Goal: Information Seeking & Learning: Learn about a topic

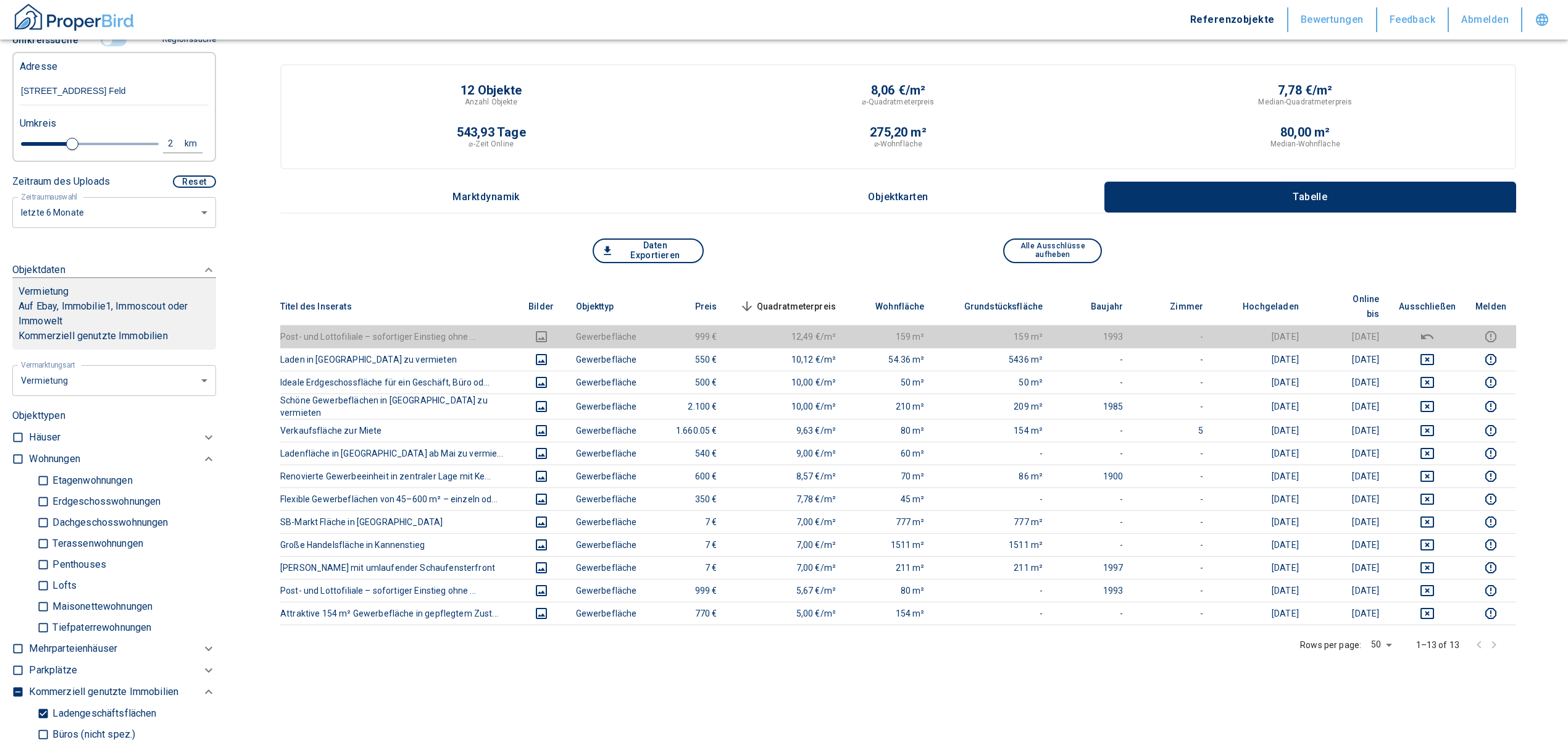
scroll to position [82, 0]
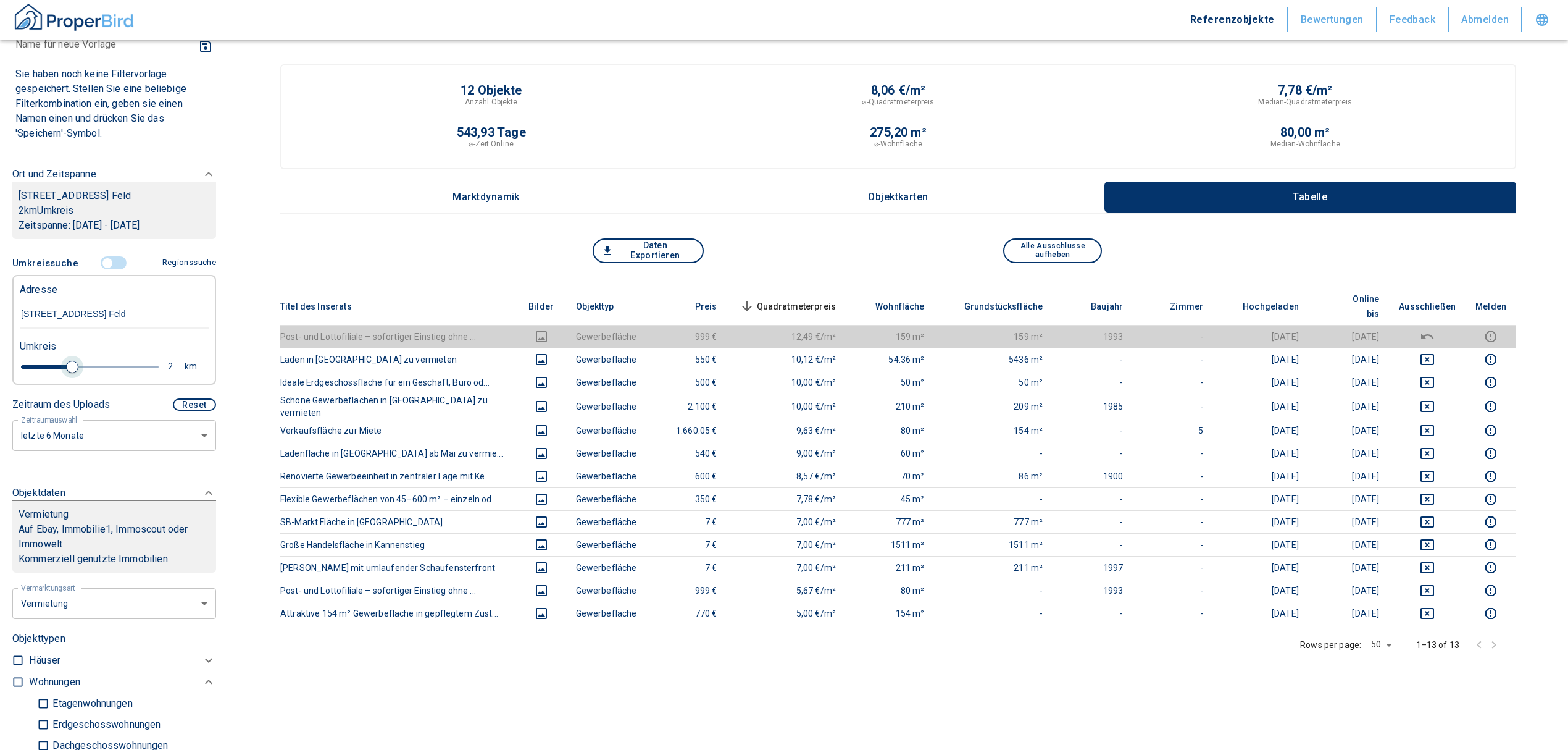
type input "1.8"
type input "2020"
type input "1.6"
type input "2020"
type input "1.4"
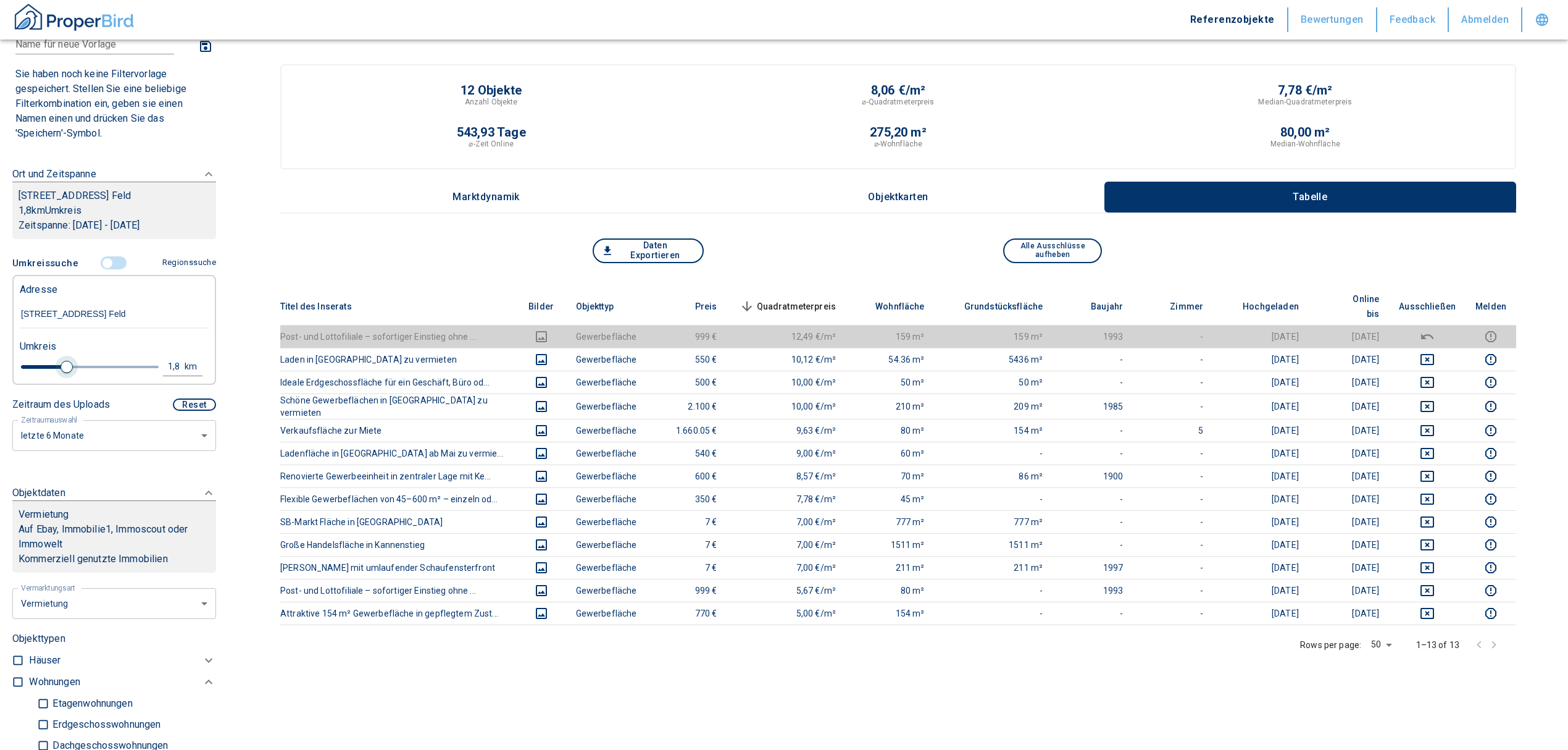
type input "2020"
type input "1.2"
type input "2020"
type input "1"
type input "2020"
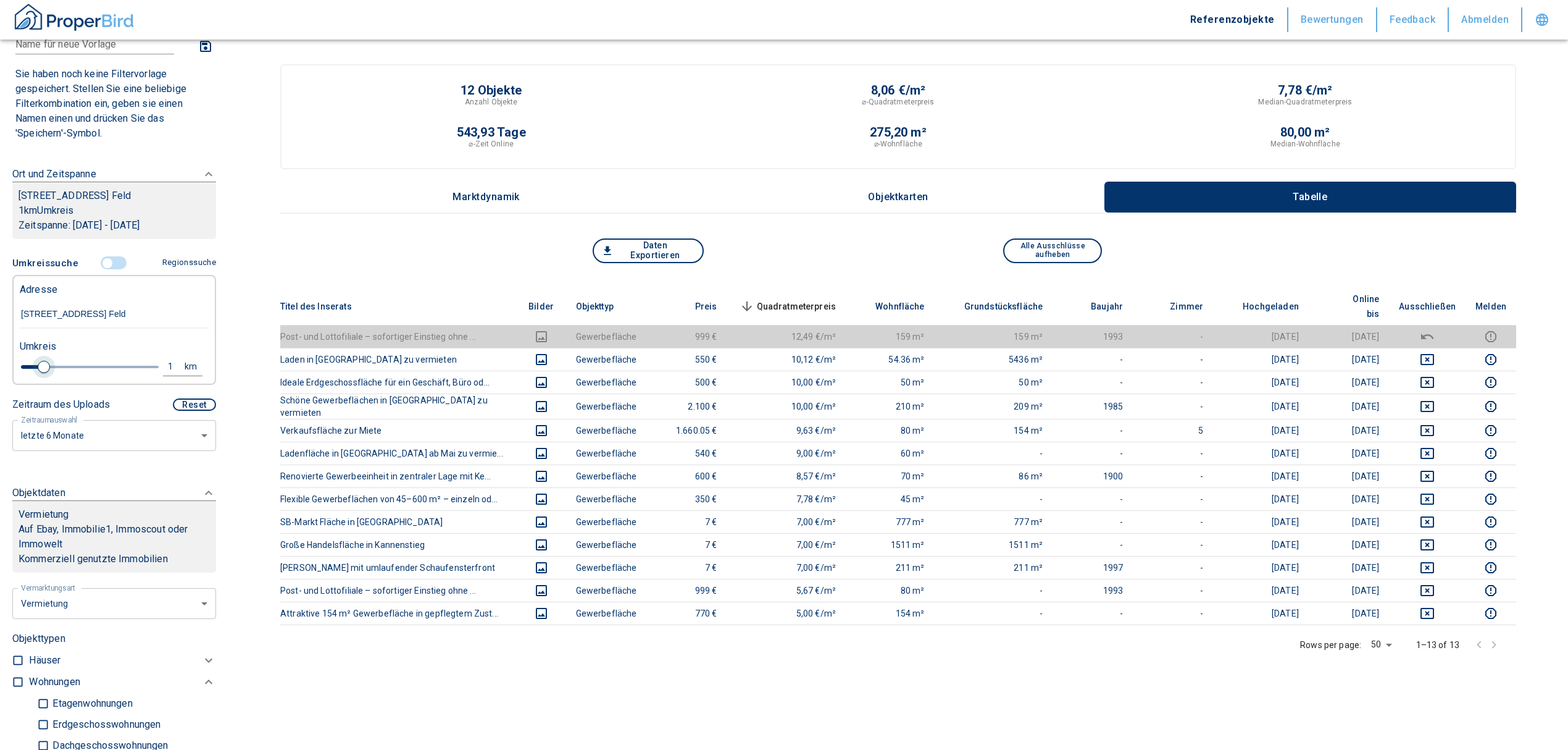
type input "0.8"
type input "2020"
type input "1"
drag, startPoint x: 62, startPoint y: 381, endPoint x: 42, endPoint y: 379, distance: 20.1
click at [42, 373] on span at bounding box center [44, 367] width 12 height 12
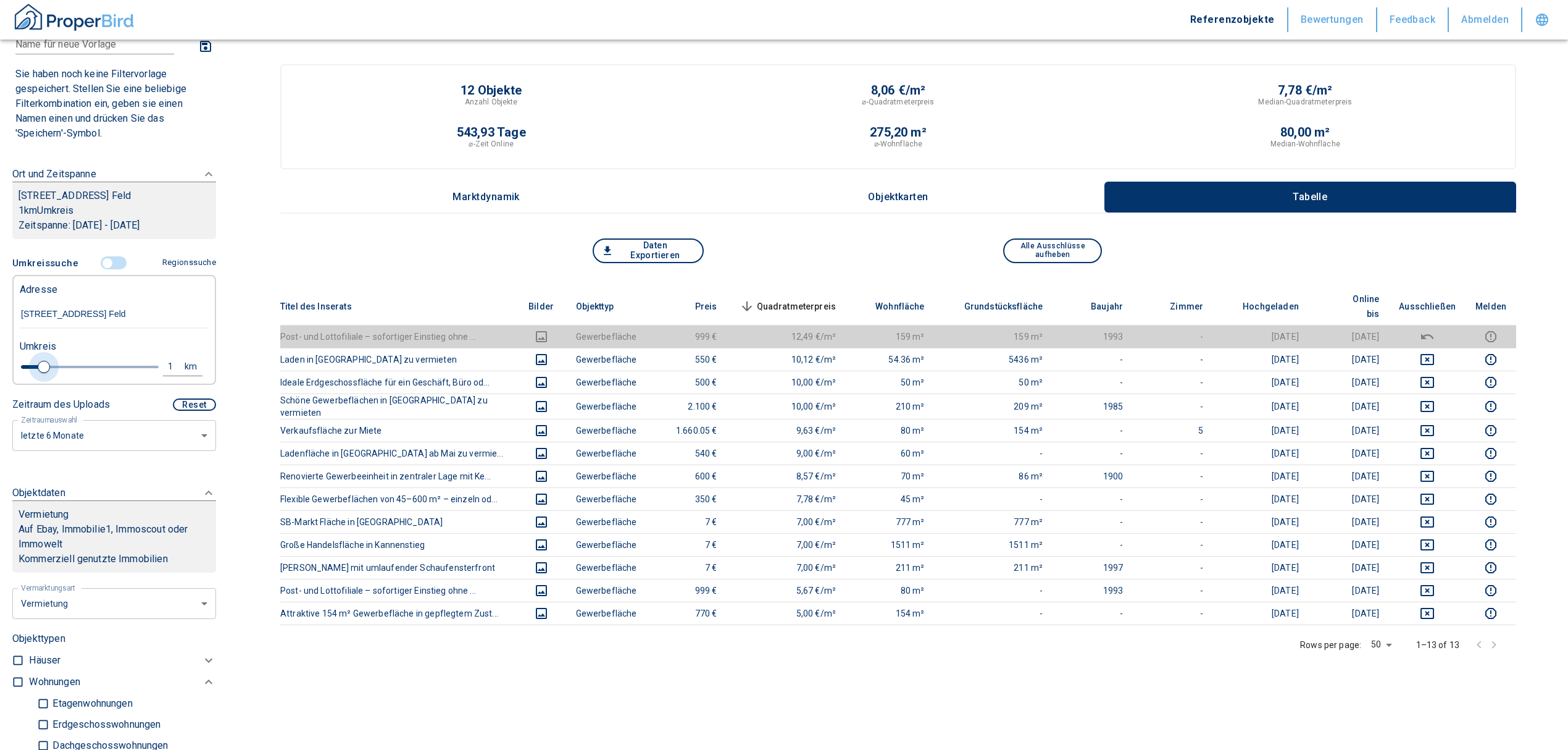
type input "2020"
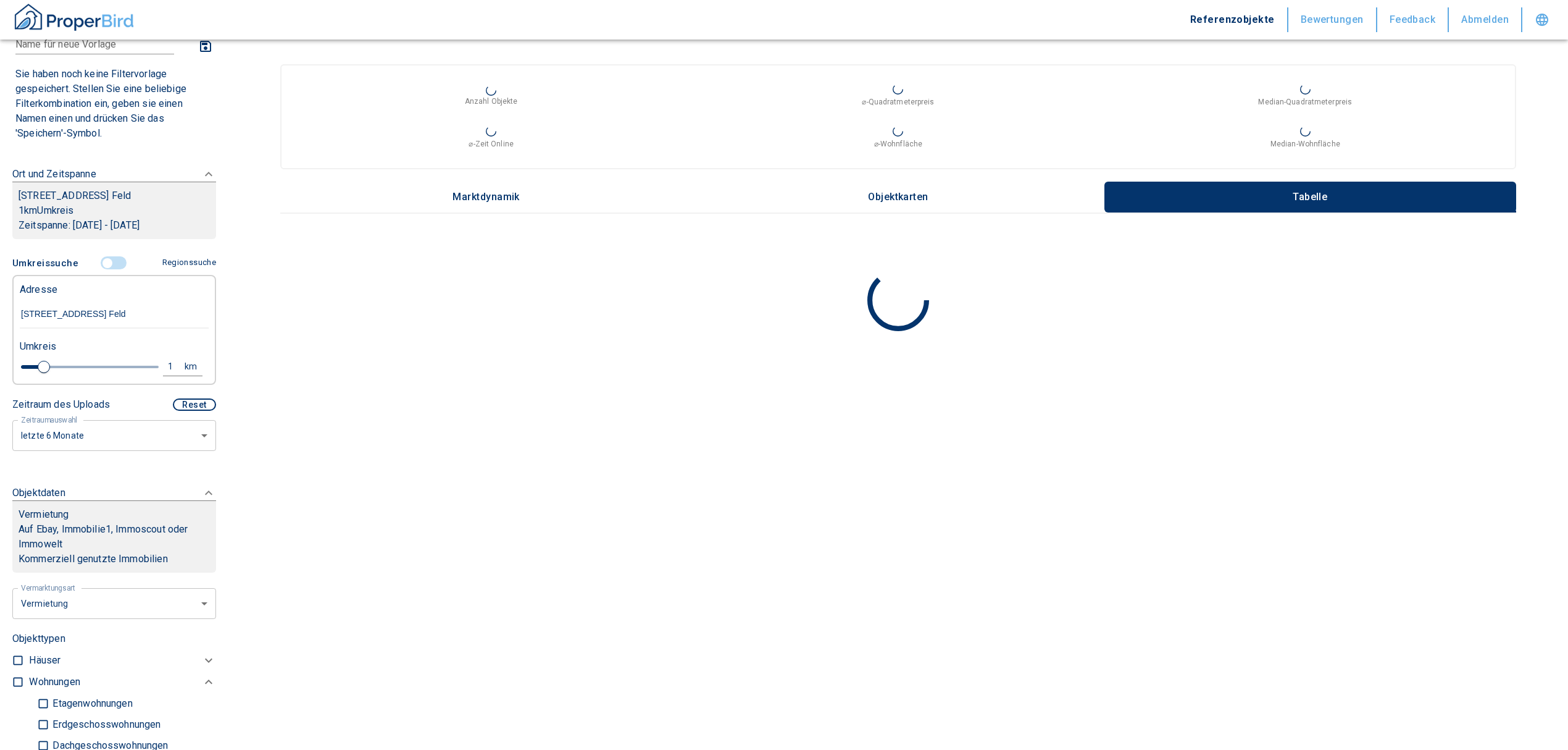
click at [92, 325] on input "[STREET_ADDRESS] Feld" at bounding box center [114, 314] width 189 height 29
click at [104, 270] on input "controlled" at bounding box center [107, 264] width 37 height 14
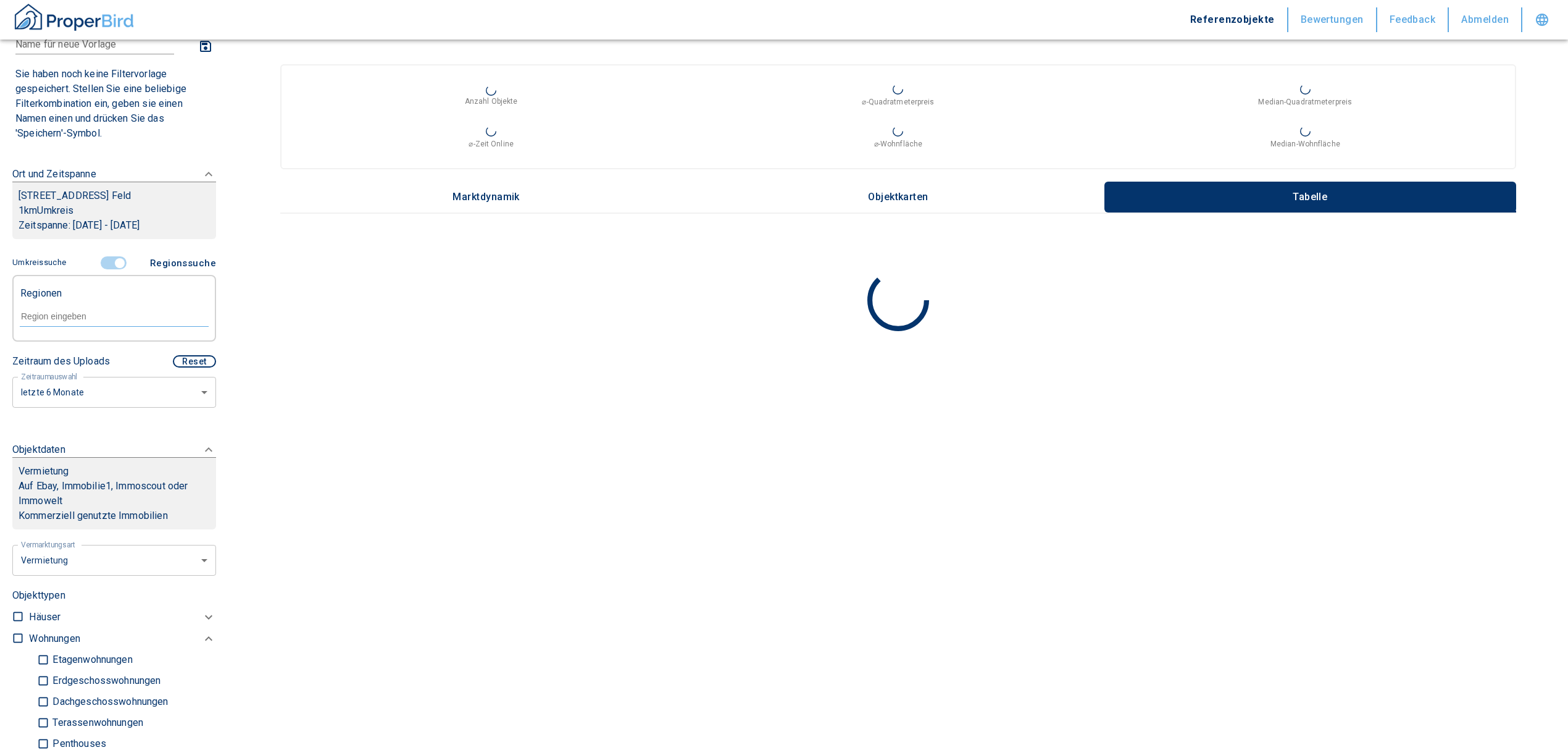
click at [109, 270] on input "controlled" at bounding box center [119, 264] width 37 height 14
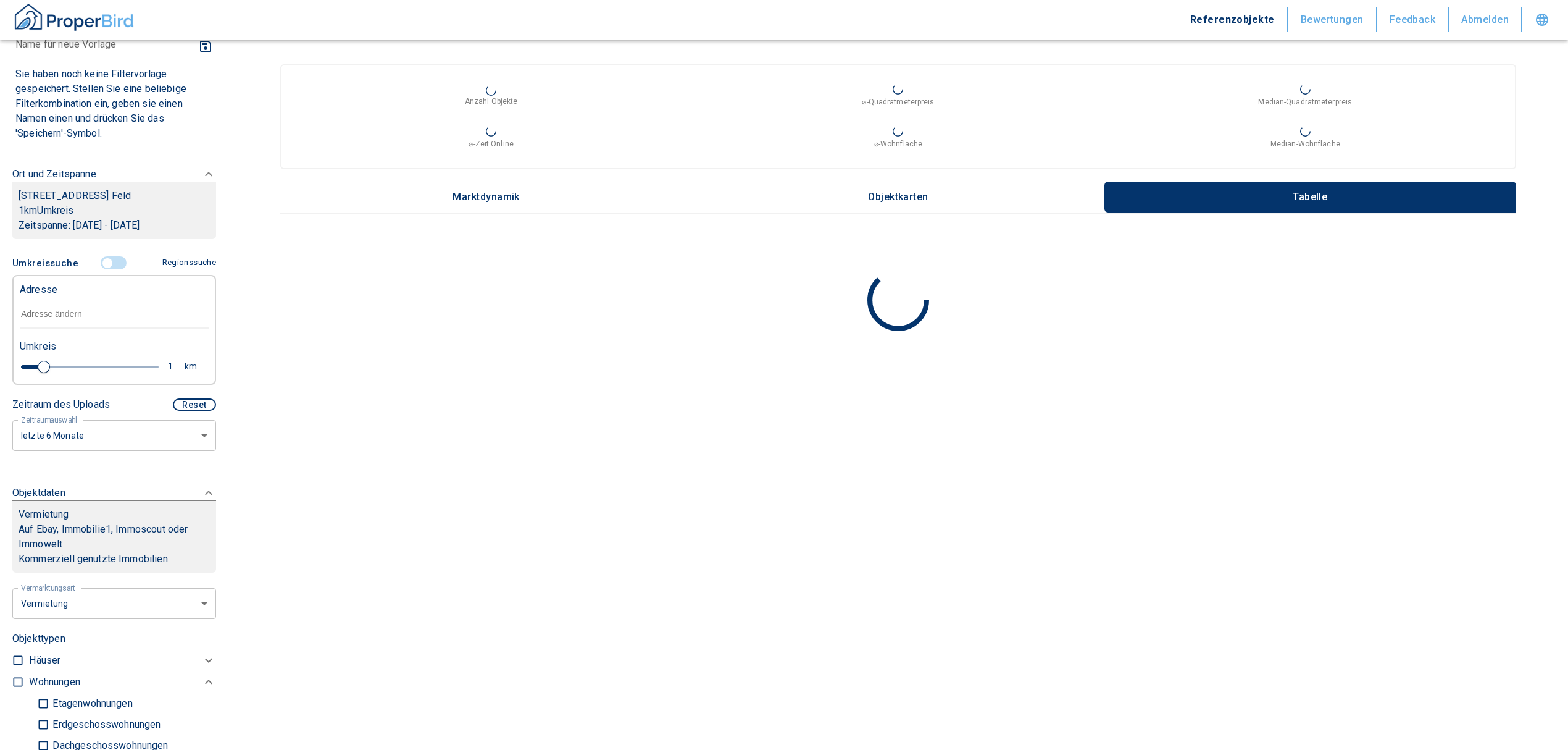
click at [100, 324] on input "text" at bounding box center [114, 314] width 189 height 29
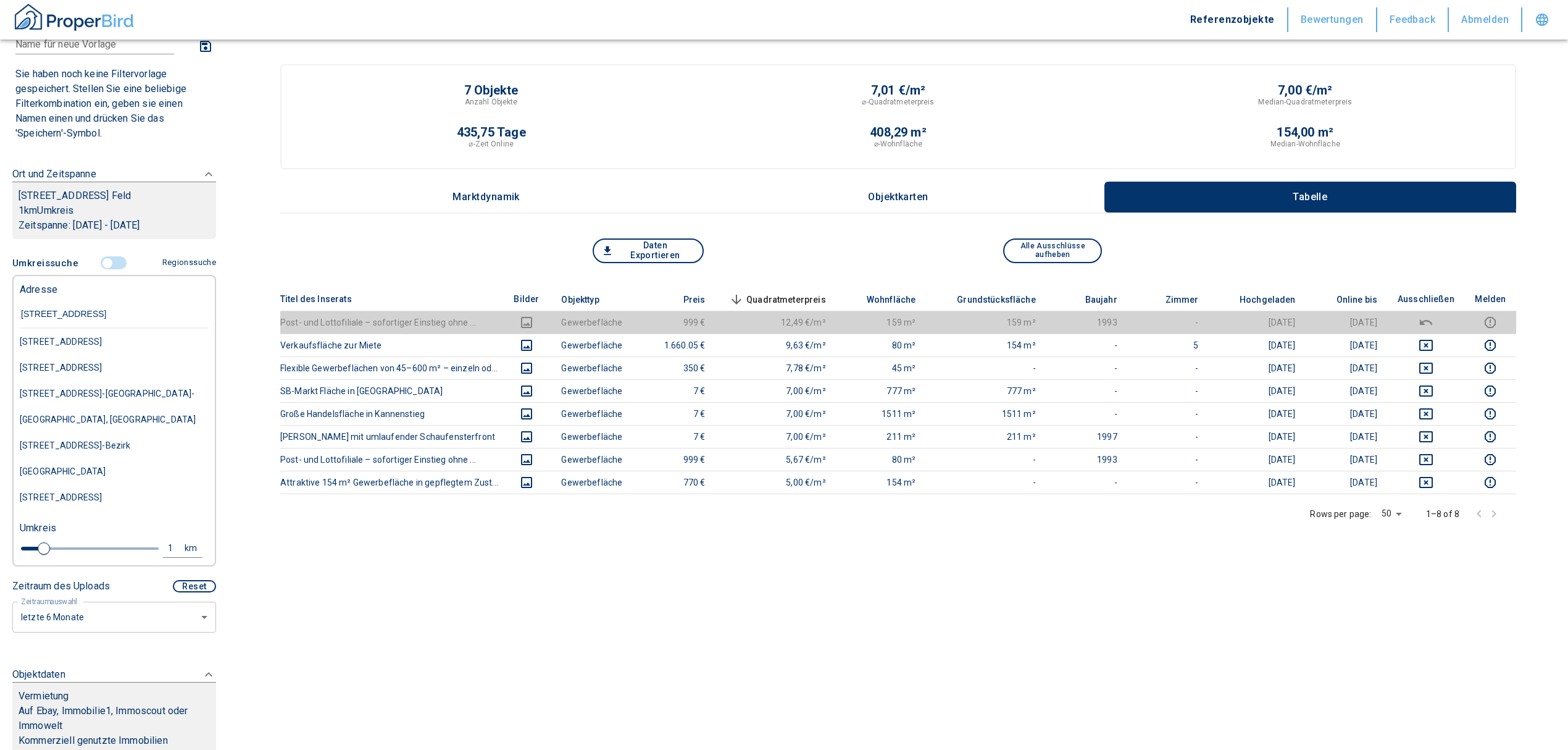
type input "[STREET_ADDRESS]"
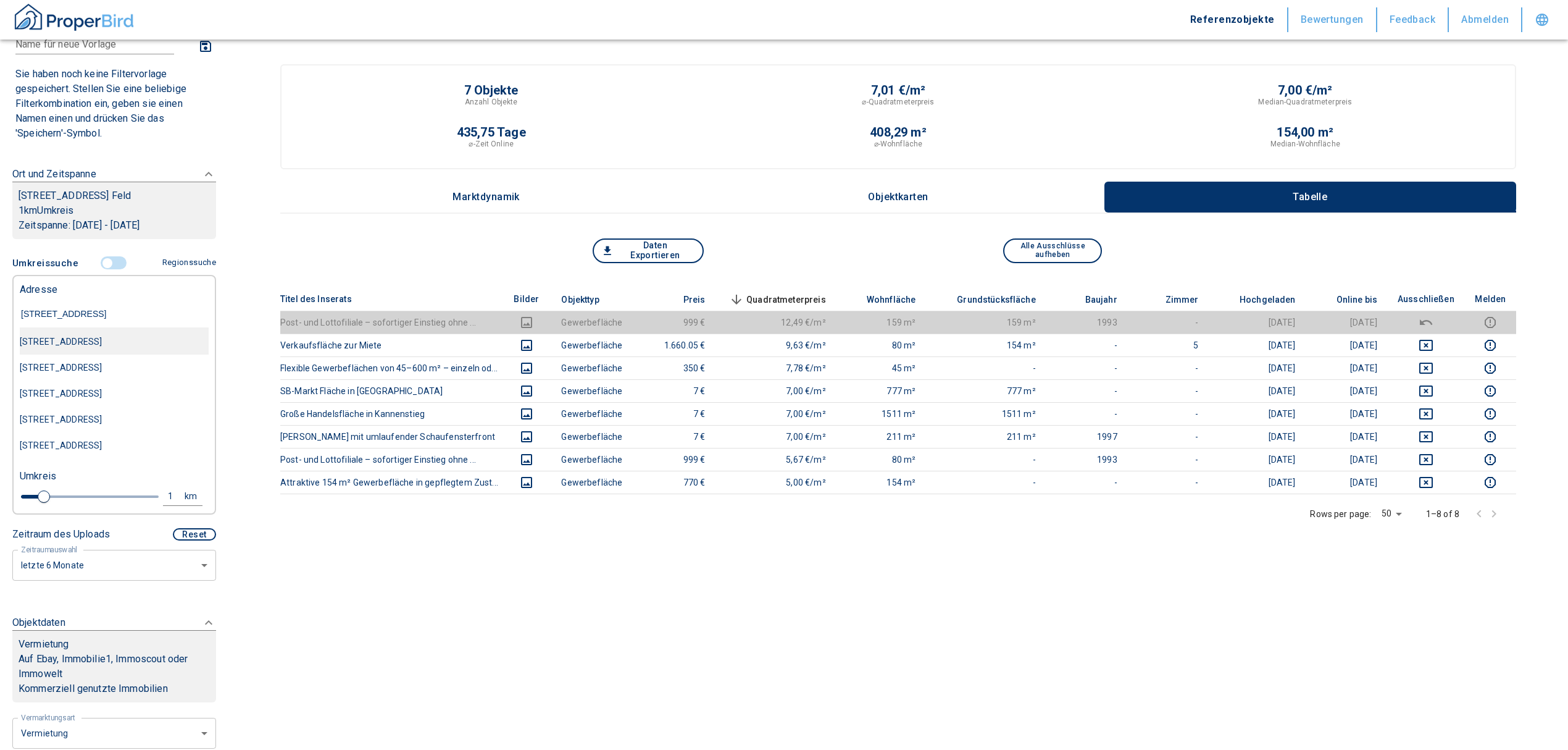
click at [154, 355] on div "[STREET_ADDRESS]" at bounding box center [114, 341] width 189 height 26
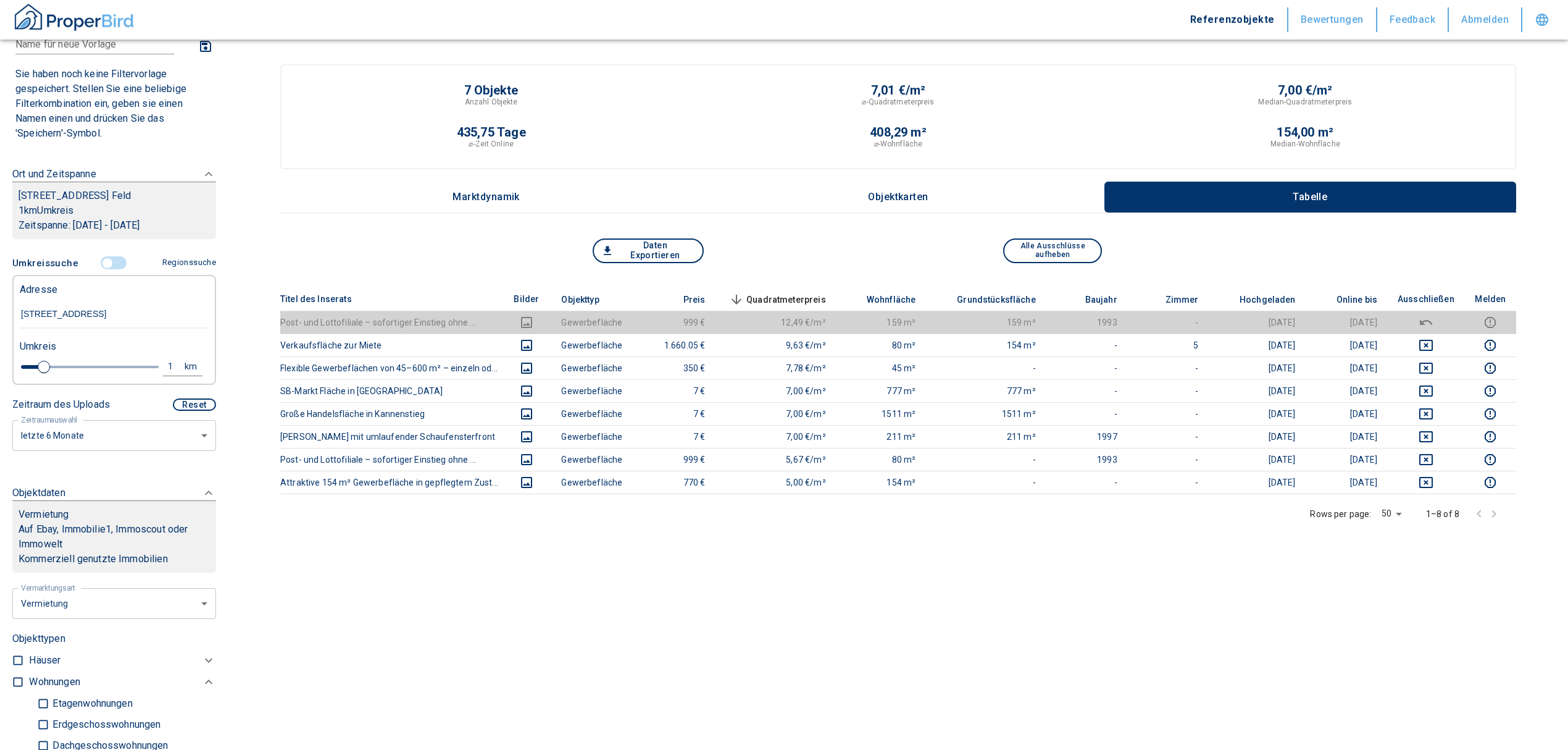
type input "2020"
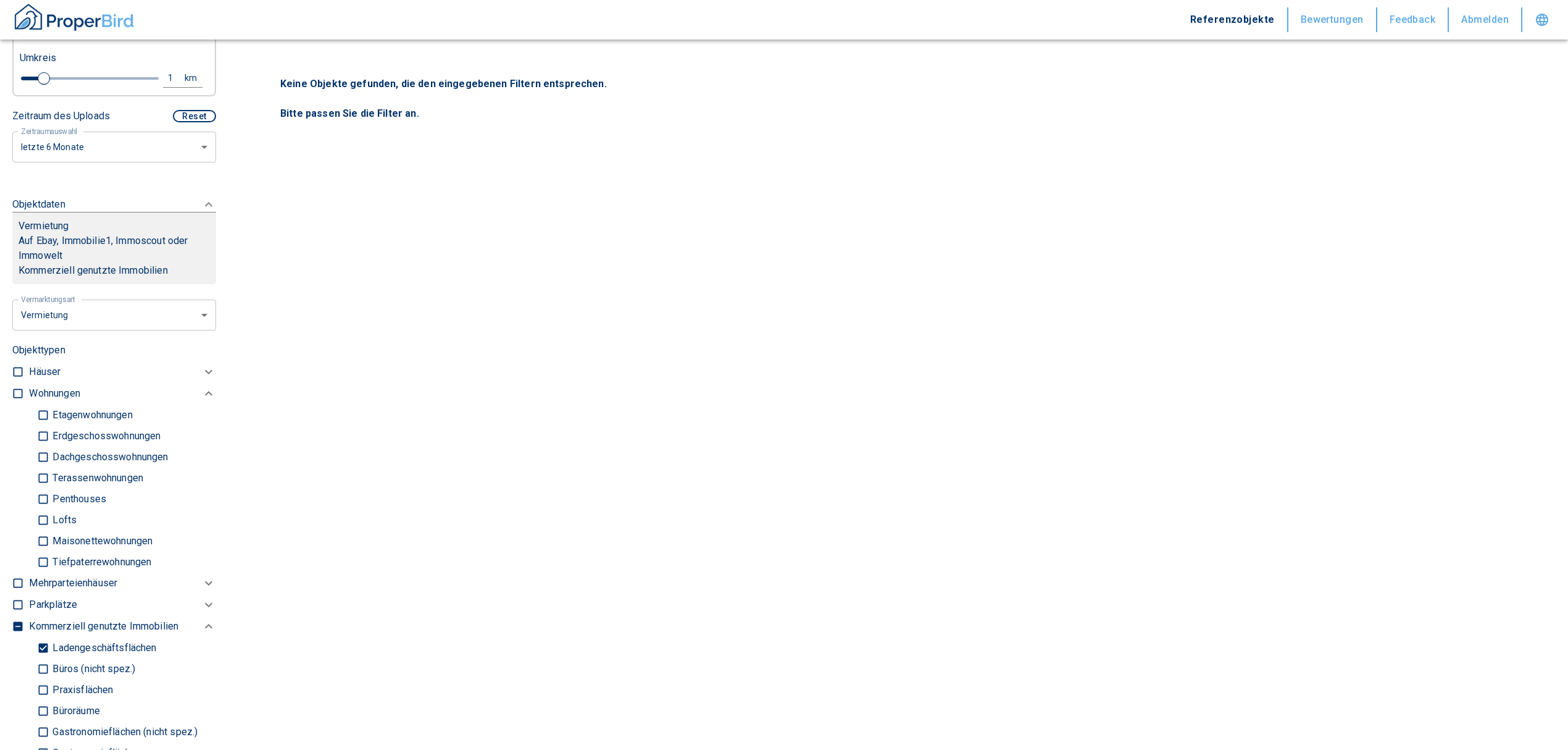
scroll to position [494, 0]
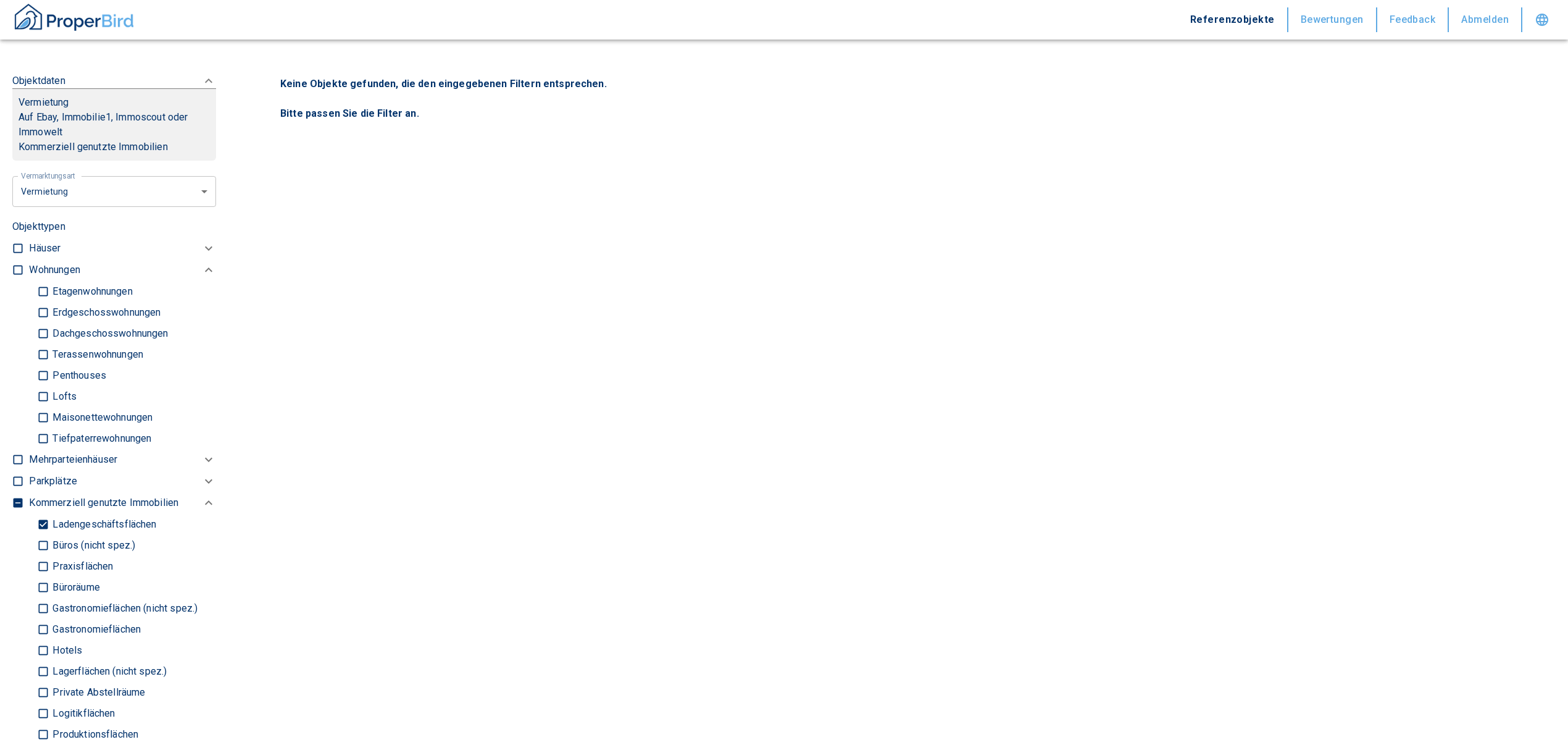
type input "[STREET_ADDRESS]"
click at [41, 531] on input "Ladengeschäftsflächen" at bounding box center [43, 524] width 12 height 22
checkbox input "false"
type input "2020"
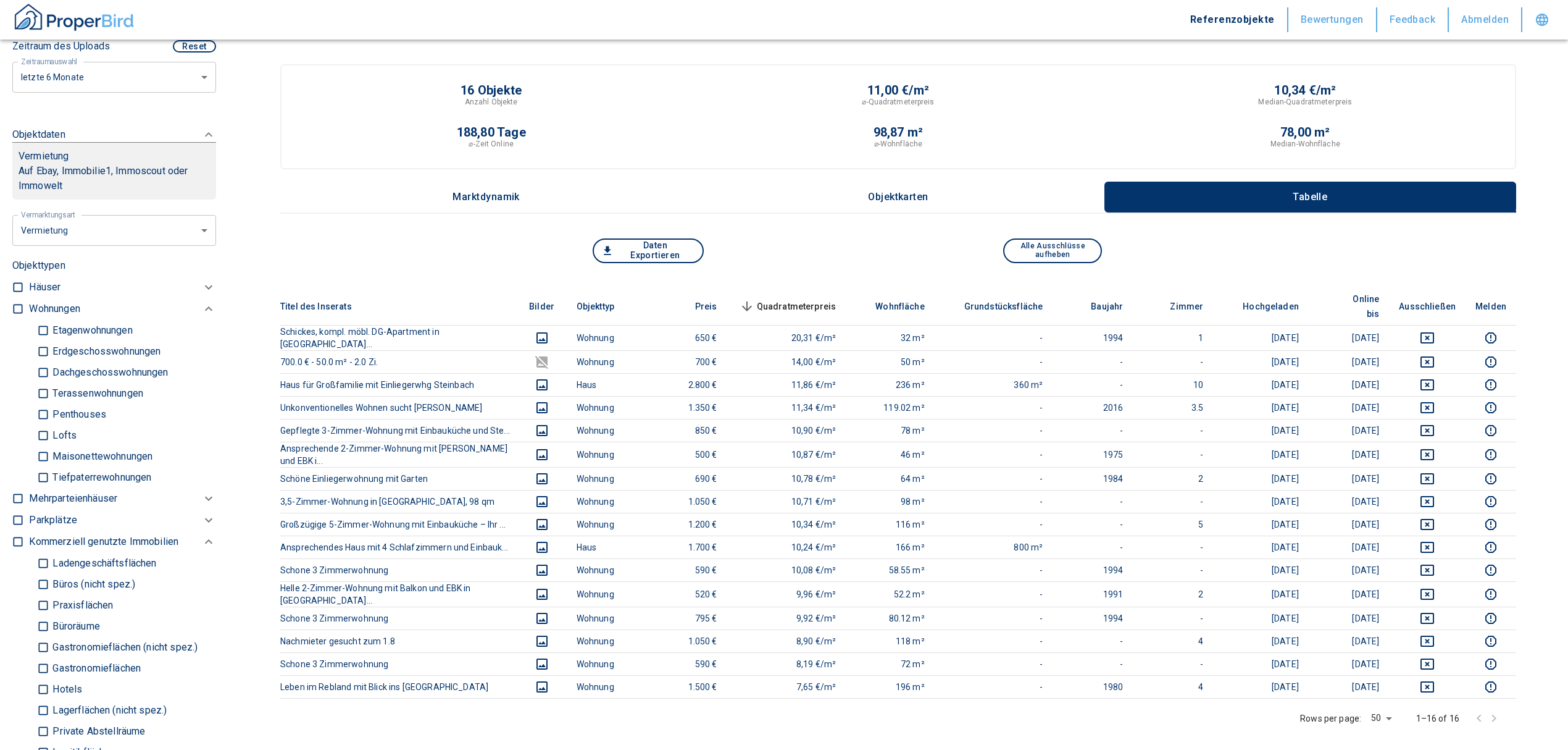
scroll to position [412, 0]
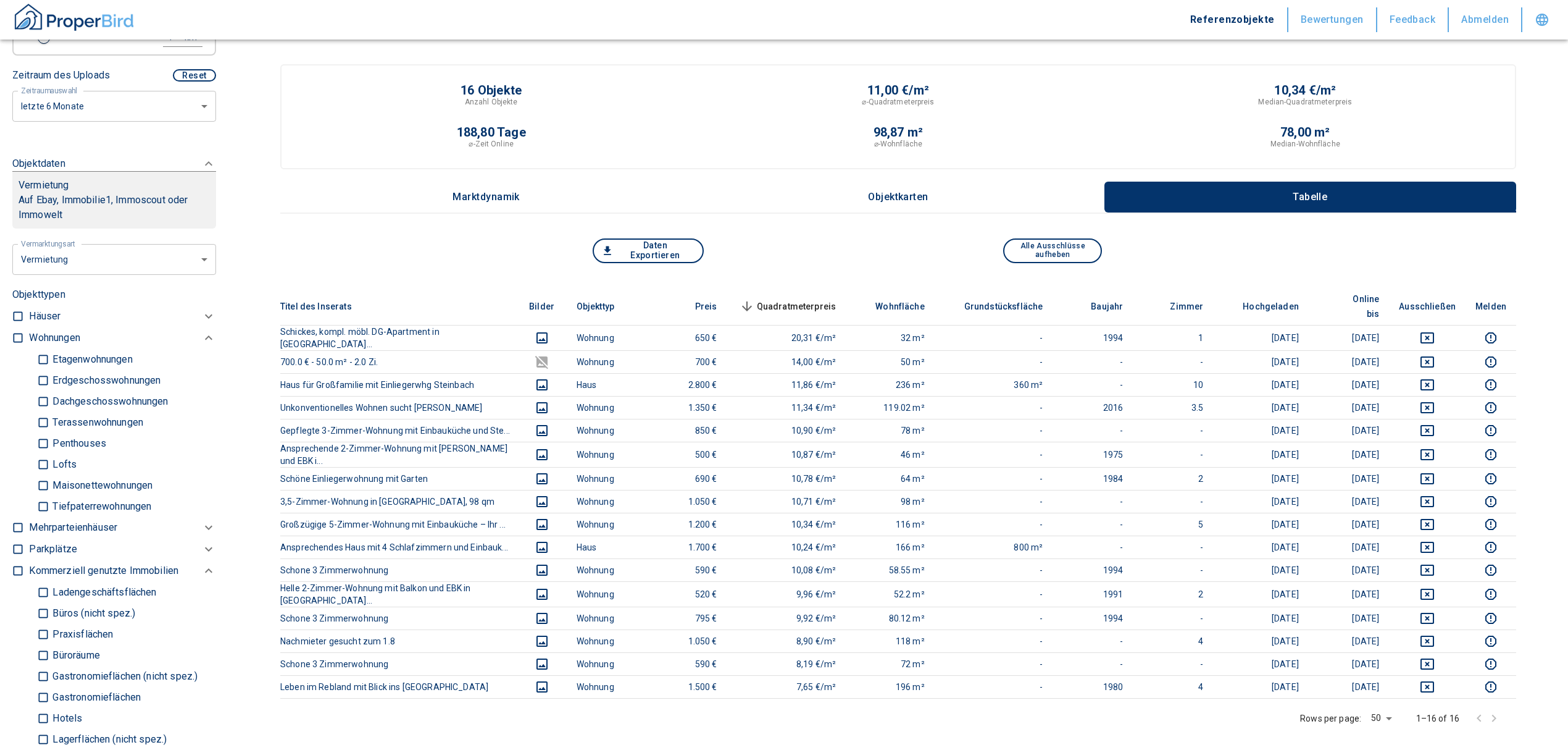
click at [92, 277] on body "Referenzobjekte Bewertungen Feedback Abmelden Filtervorlagen Neue Filtereinstel…" at bounding box center [784, 562] width 1568 height 1124
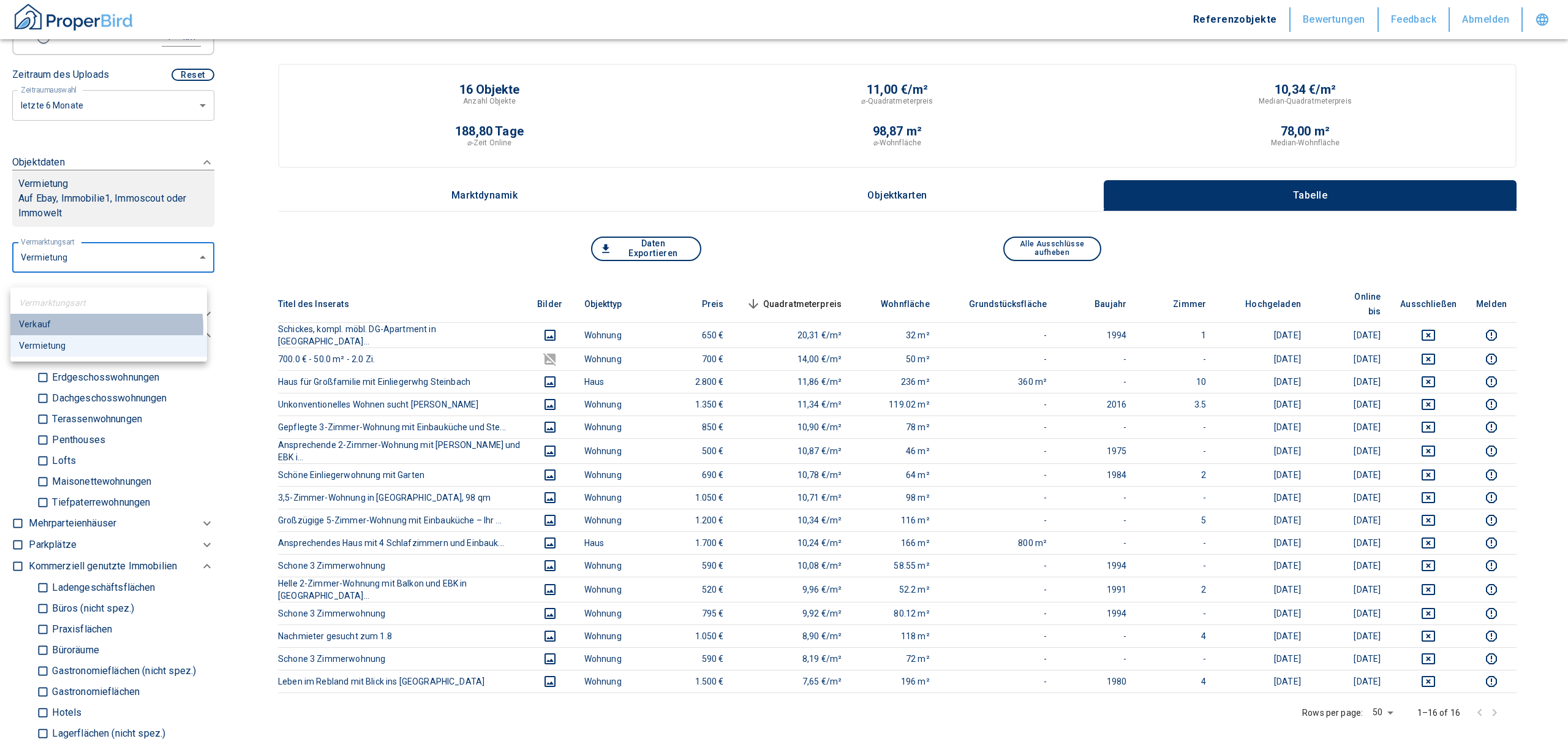
click at [70, 328] on li "Verkauf" at bounding box center [109, 324] width 196 height 21
type input "buy"
type input "2020"
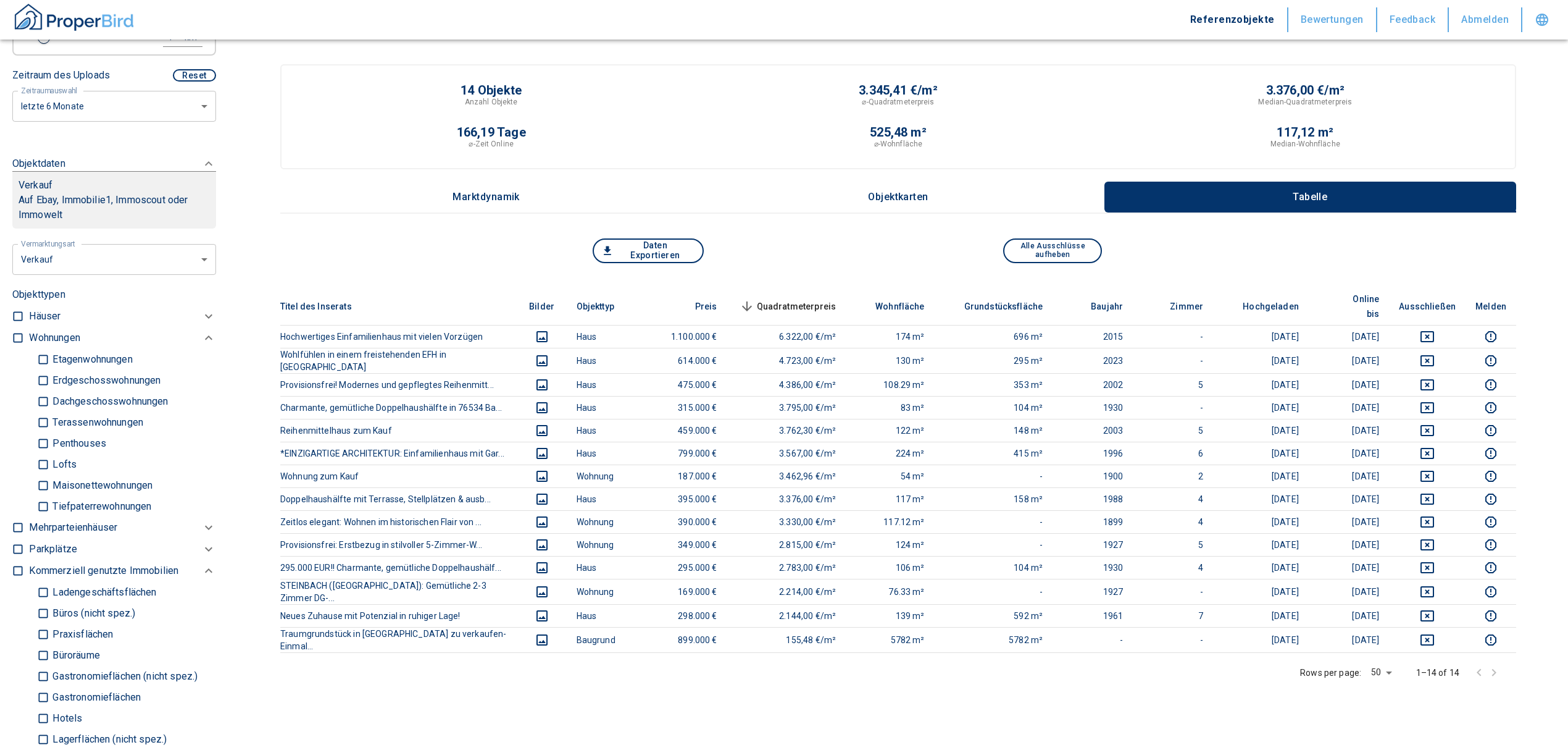
click at [38, 324] on p "Häuser" at bounding box center [45, 316] width 32 height 15
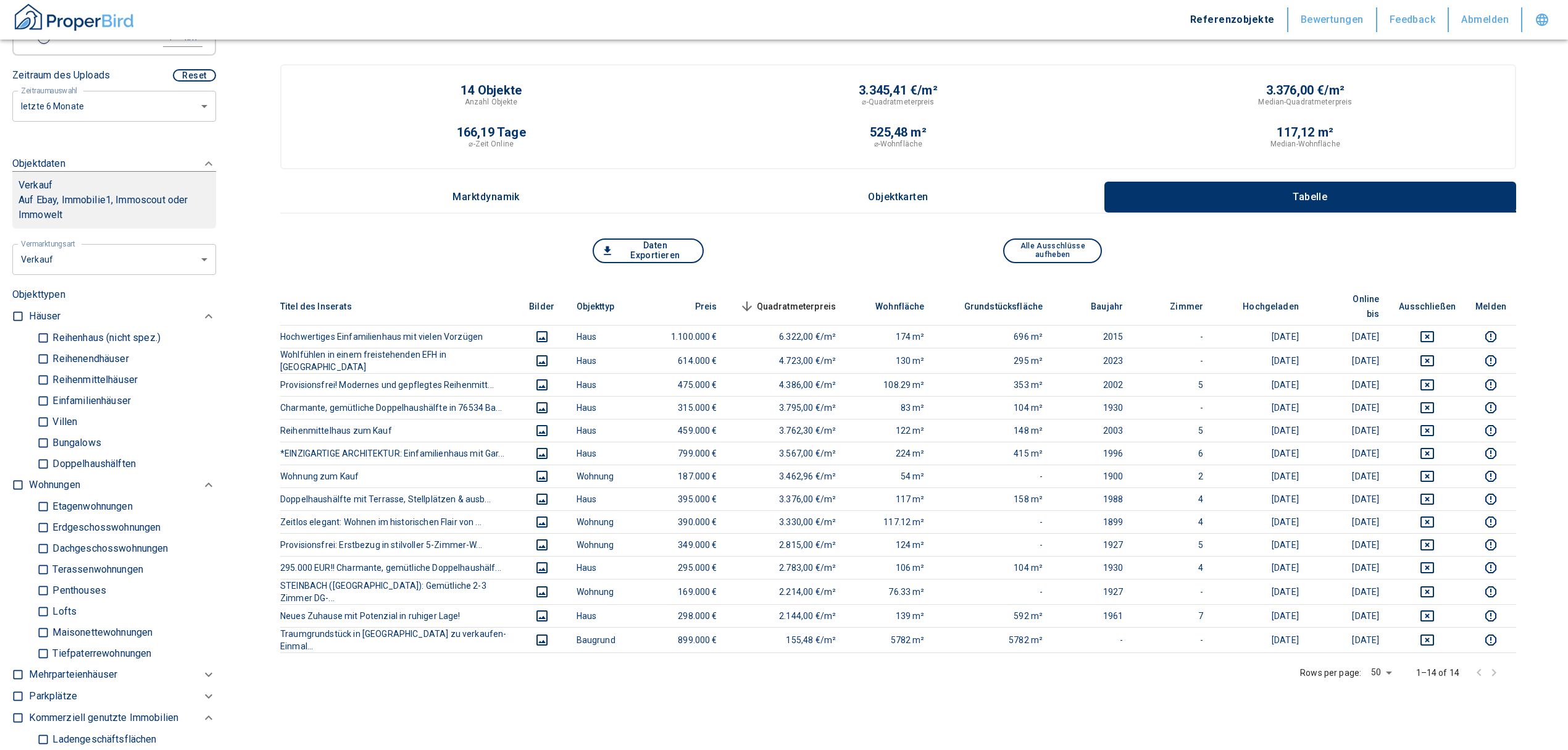
click at [42, 412] on input "Einfamilienhäuser" at bounding box center [43, 401] width 12 height 22
checkbox input "true"
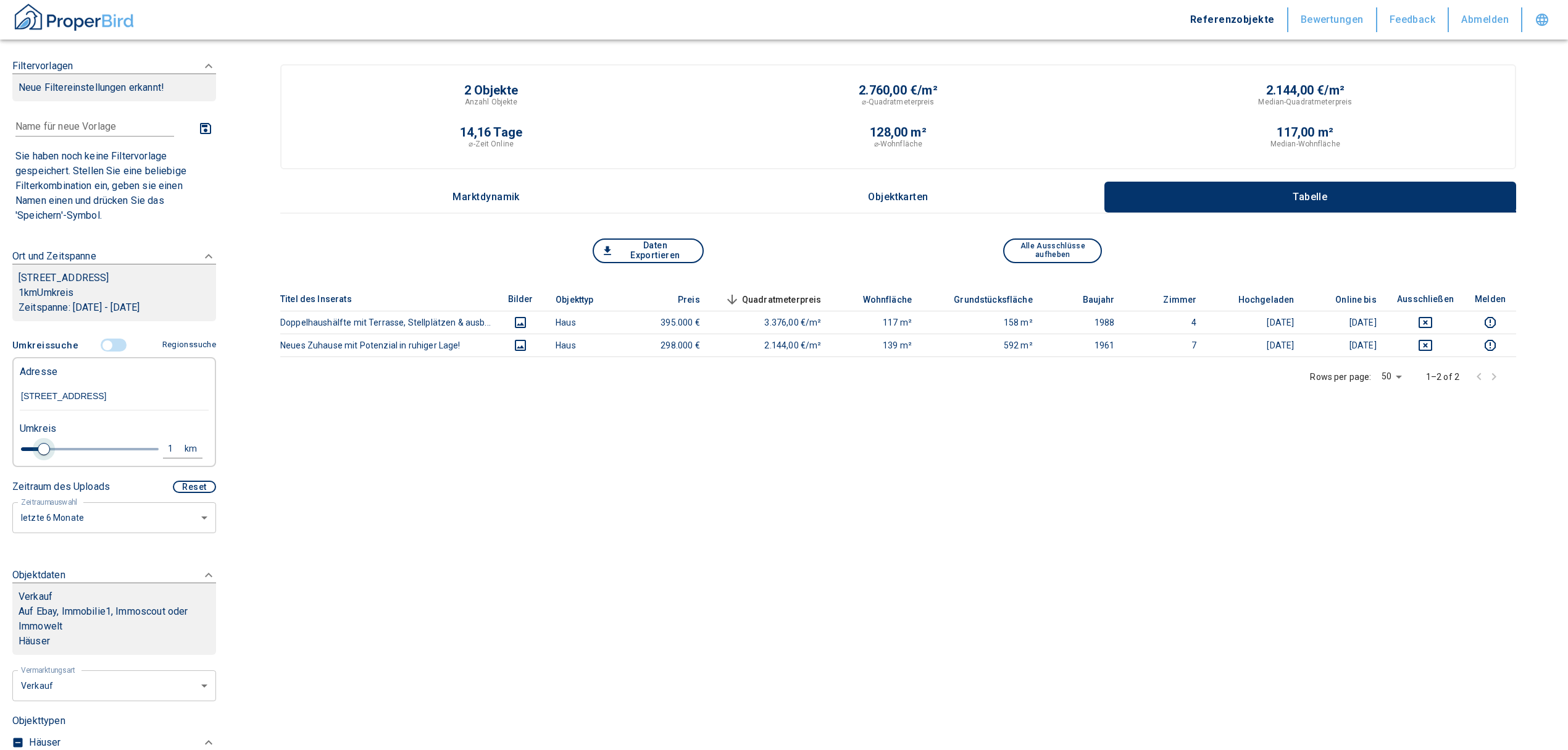
type input "2020"
type input "1.2"
type input "2020"
type input "1.4"
type input "2020"
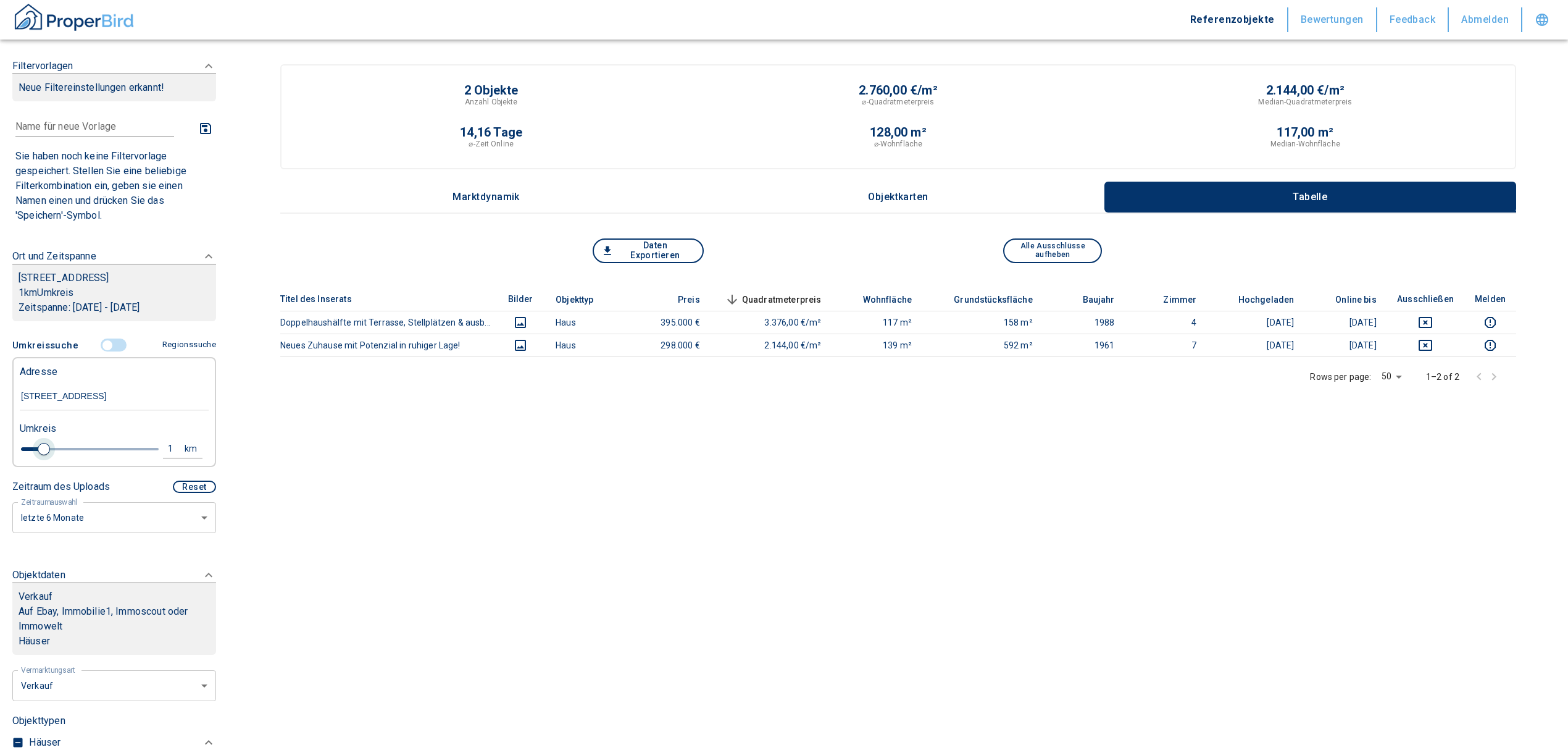
type input "1.6"
type input "2020"
type input "1.8"
type input "2020"
type input "2"
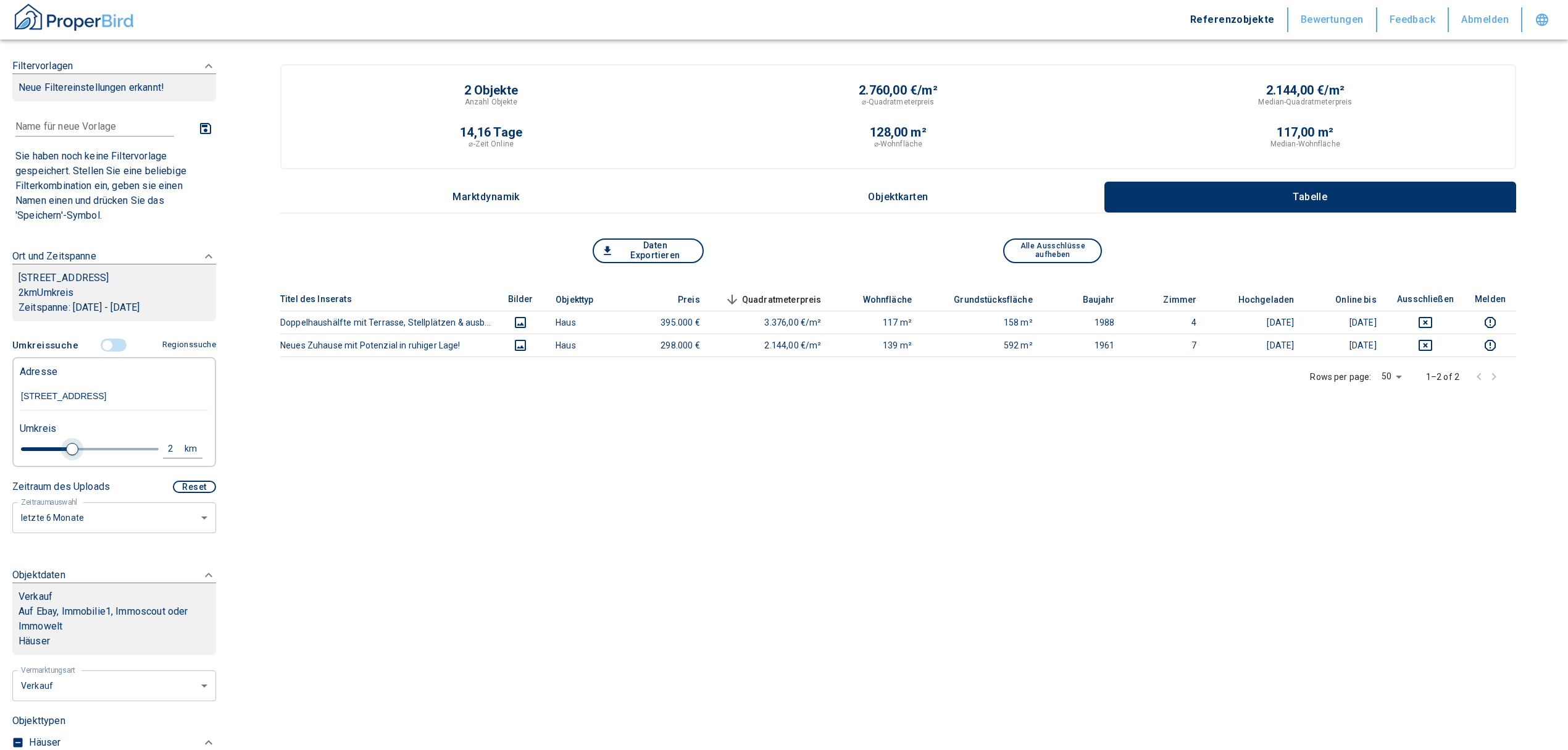
type input "2020"
type input "2.2"
type input "2020"
type input "2.4"
type input "2020"
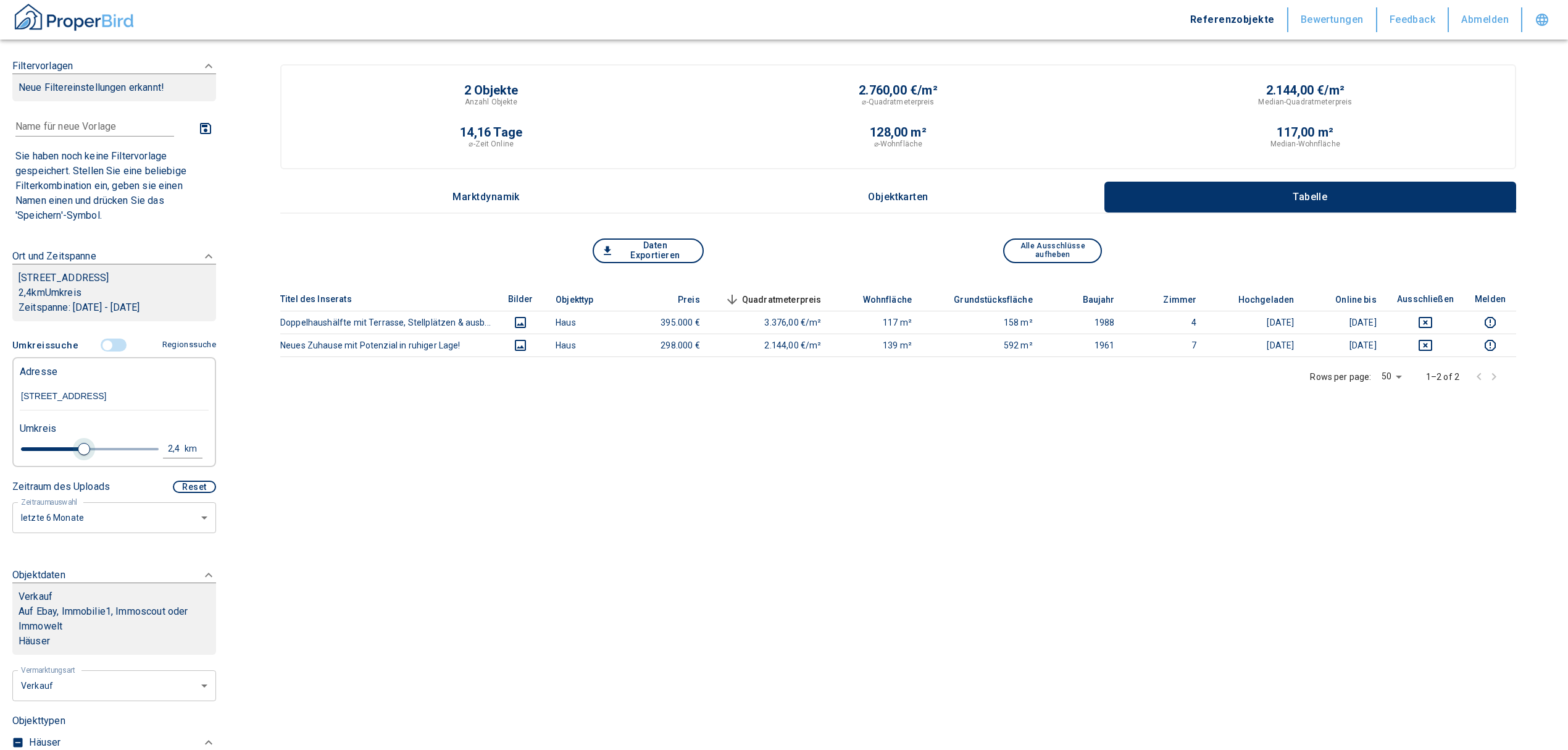
type input "2.6"
type input "2020"
type input "2.8"
type input "2020"
type input "3"
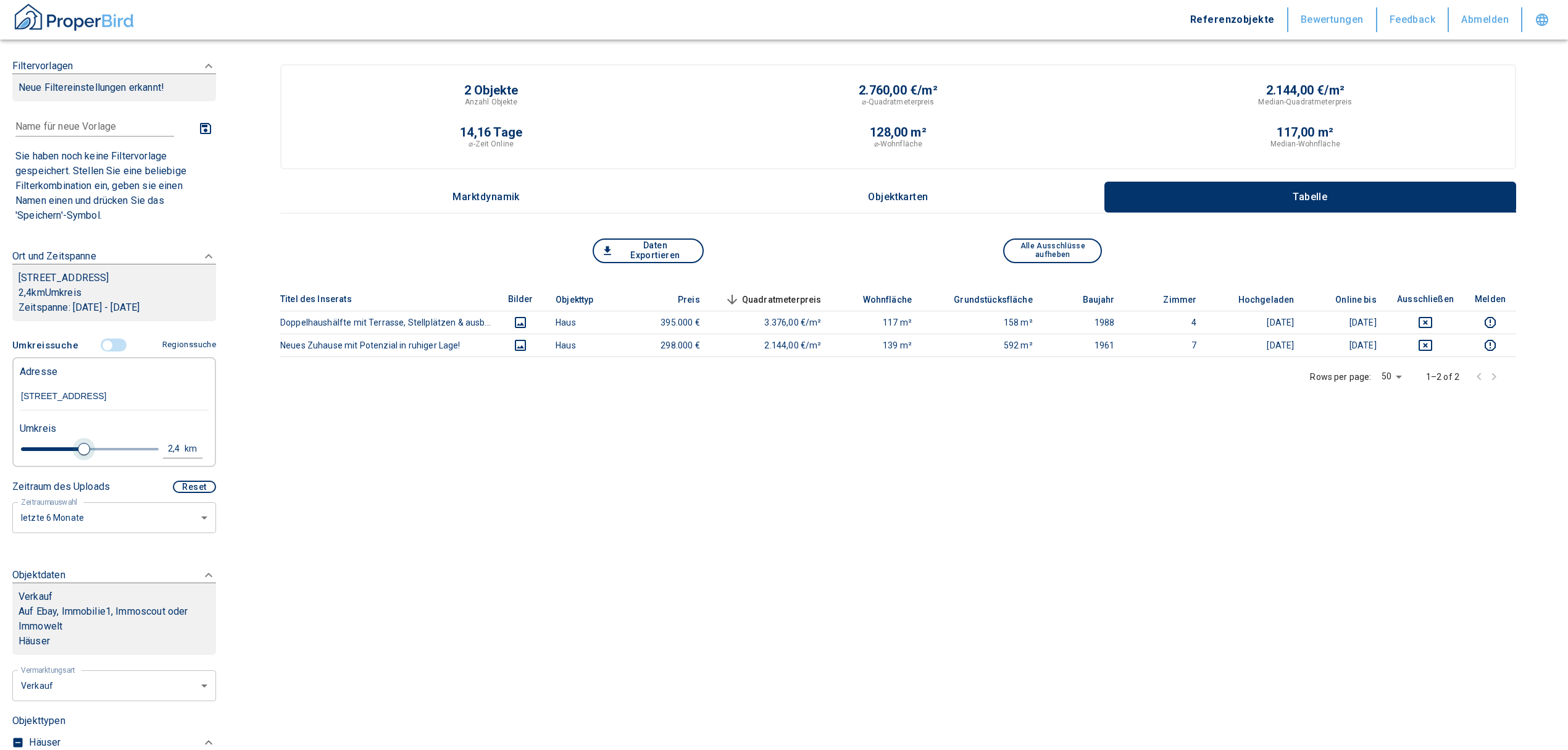
type input "2020"
type input "3.4"
type input "2020"
type input "3.2"
type input "2020"
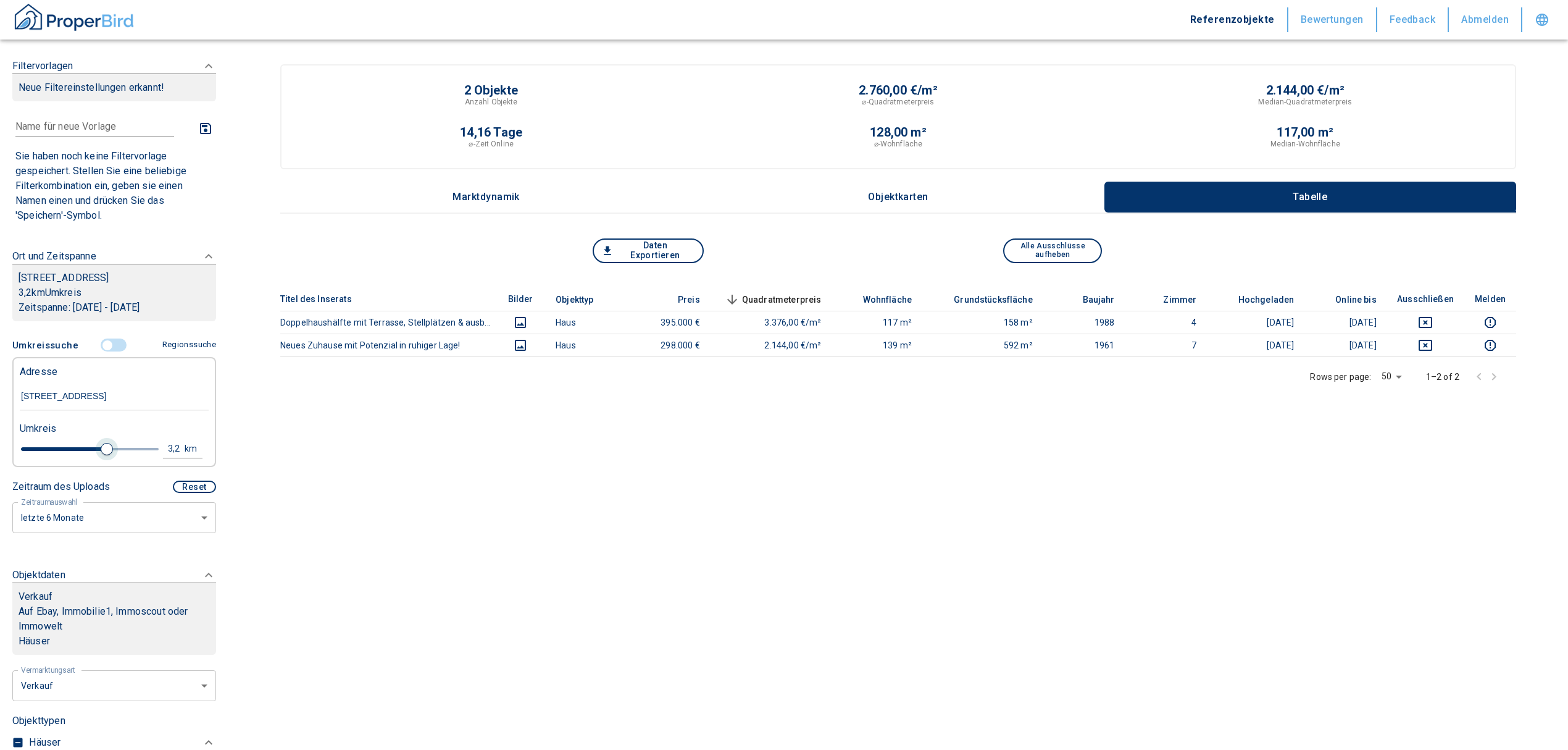
type input "3"
drag, startPoint x: 39, startPoint y: 461, endPoint x: 97, endPoint y: 462, distance: 58.0
click at [97, 456] on span at bounding box center [101, 449] width 12 height 12
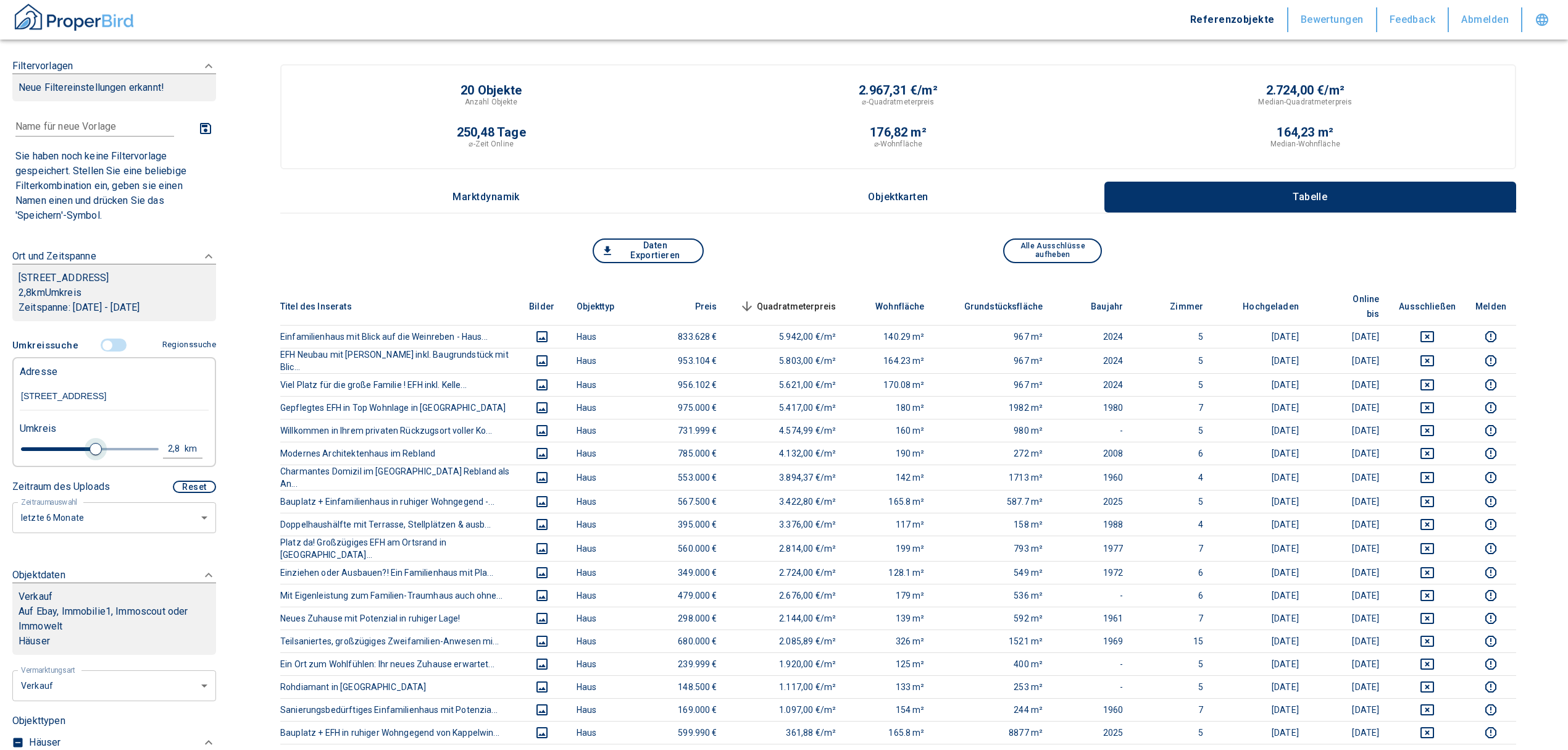
type input "2020"
type input "2.8"
type input "2020"
type input "2.6"
type input "2020"
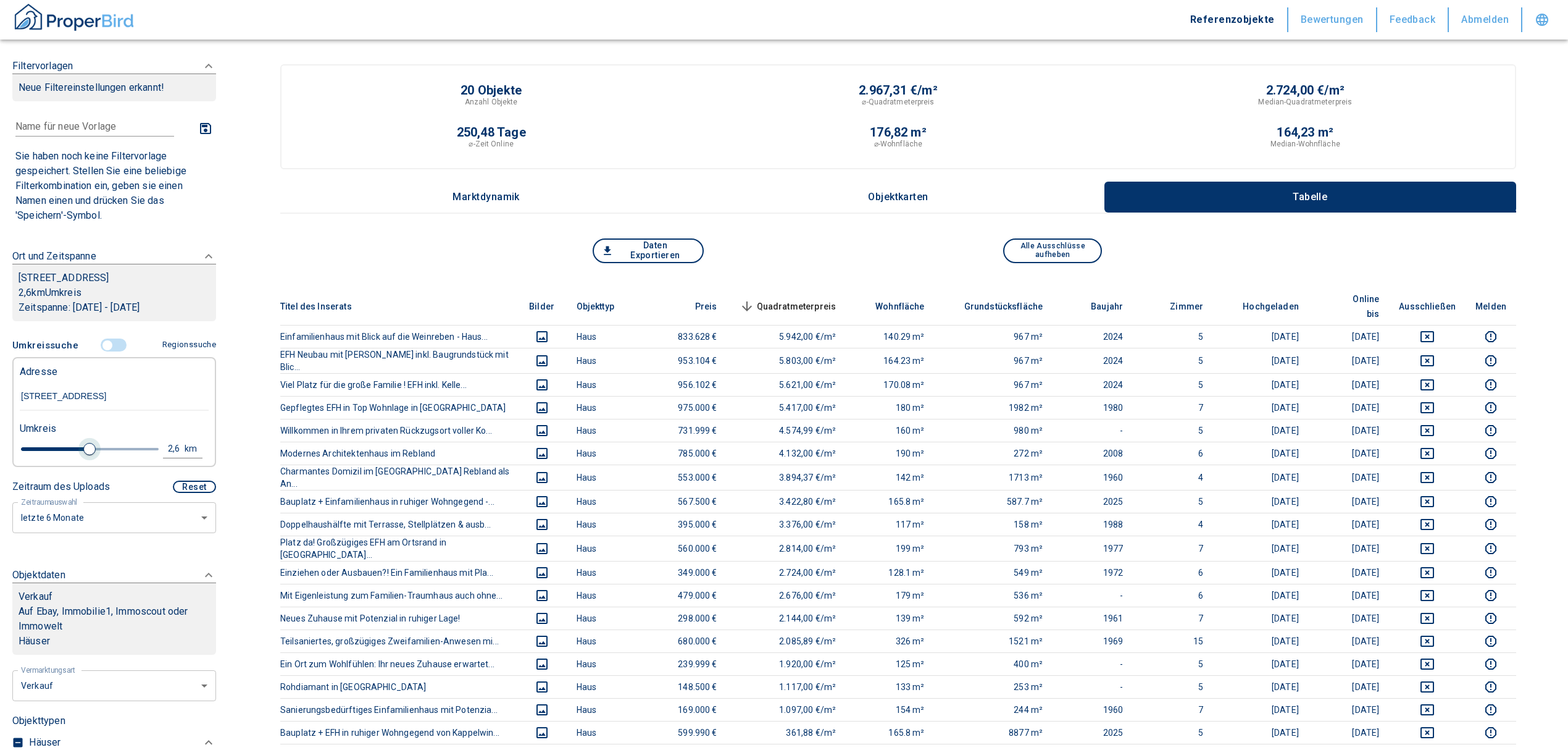
type input "2.4"
type input "2020"
type input "2.2"
type input "2020"
type input "2"
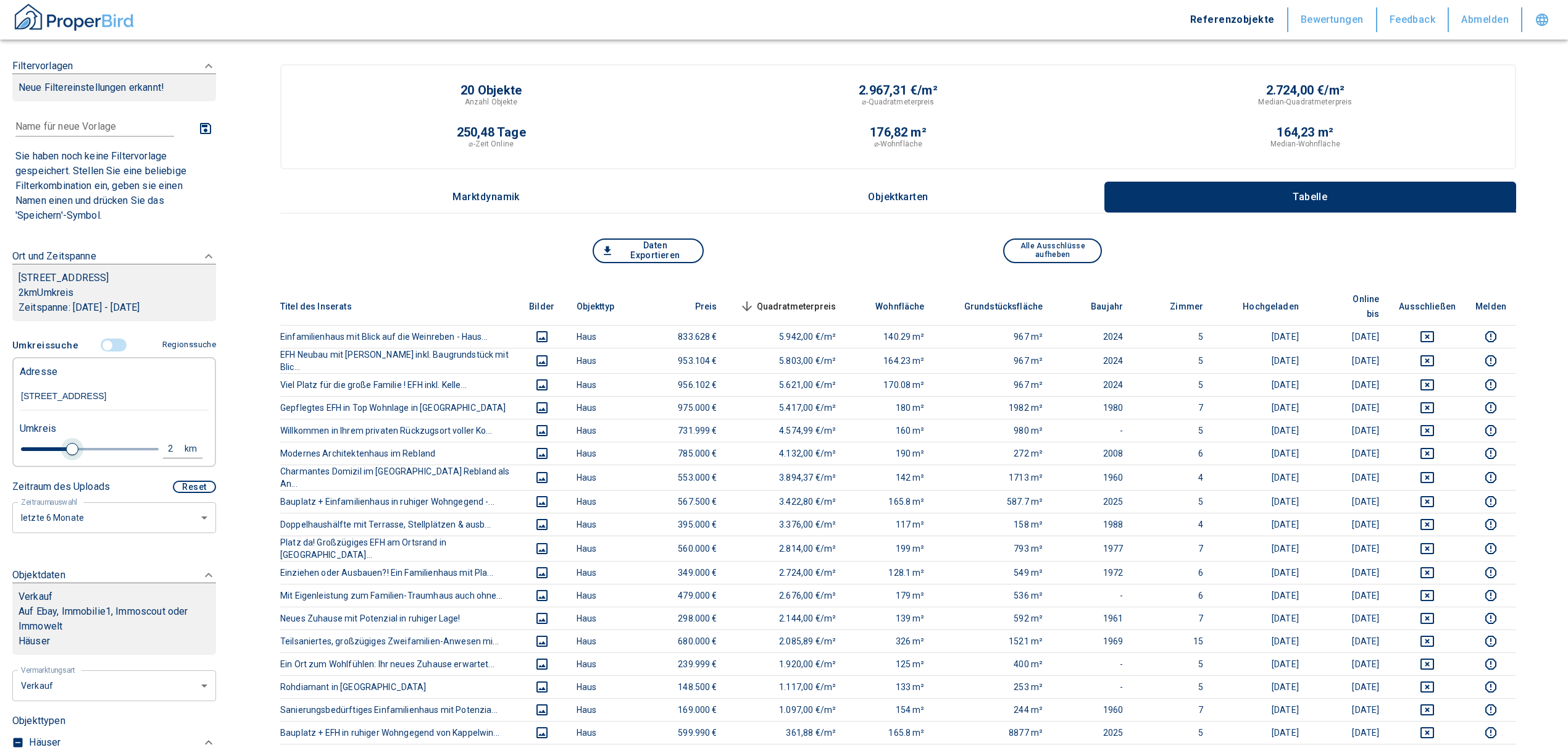
drag, startPoint x: 92, startPoint y: 460, endPoint x: 70, endPoint y: 452, distance: 23.4
click at [70, 452] on span at bounding box center [72, 449] width 12 height 12
type input "2020"
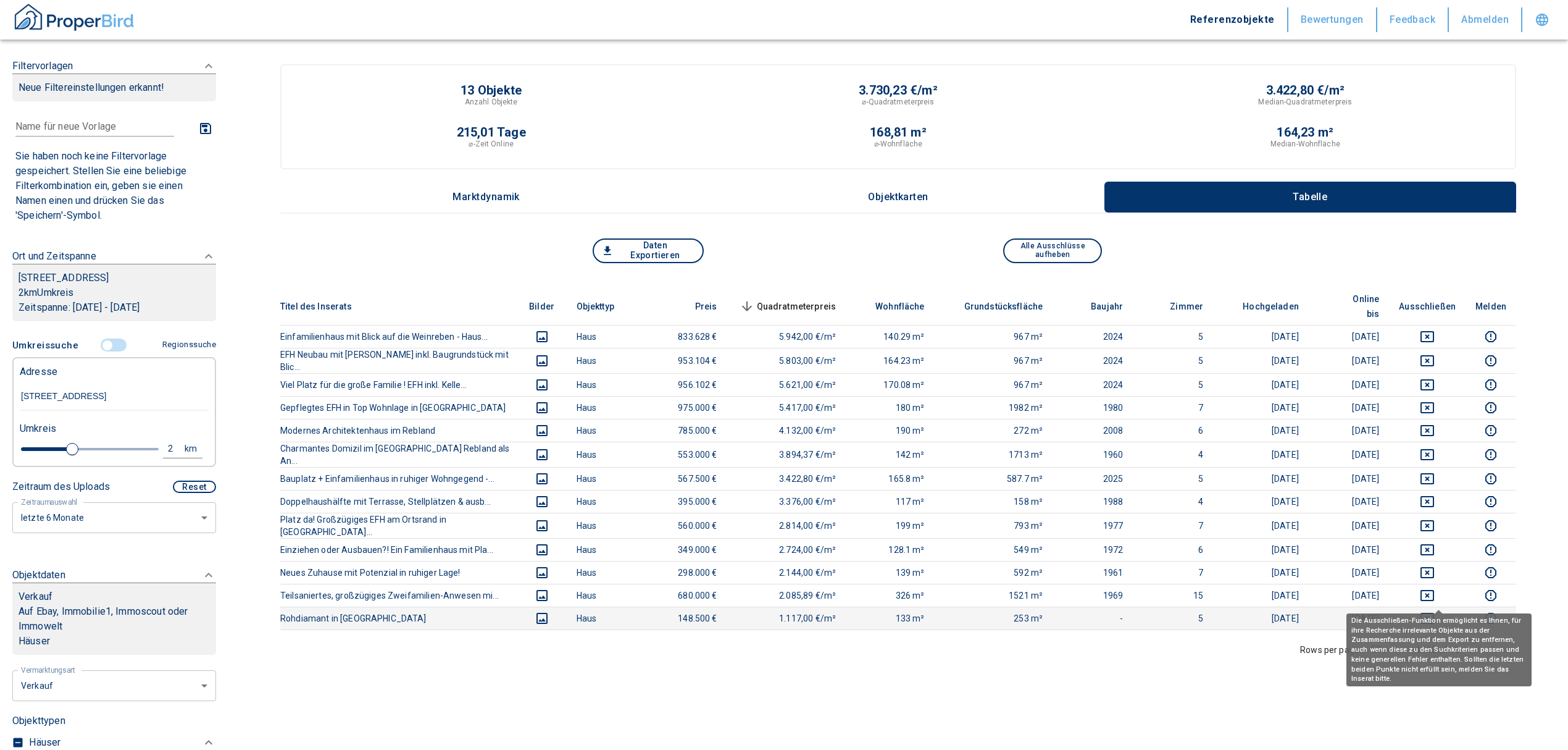
click at [1434, 610] on icon "deselect this listing" at bounding box center [1427, 617] width 15 height 15
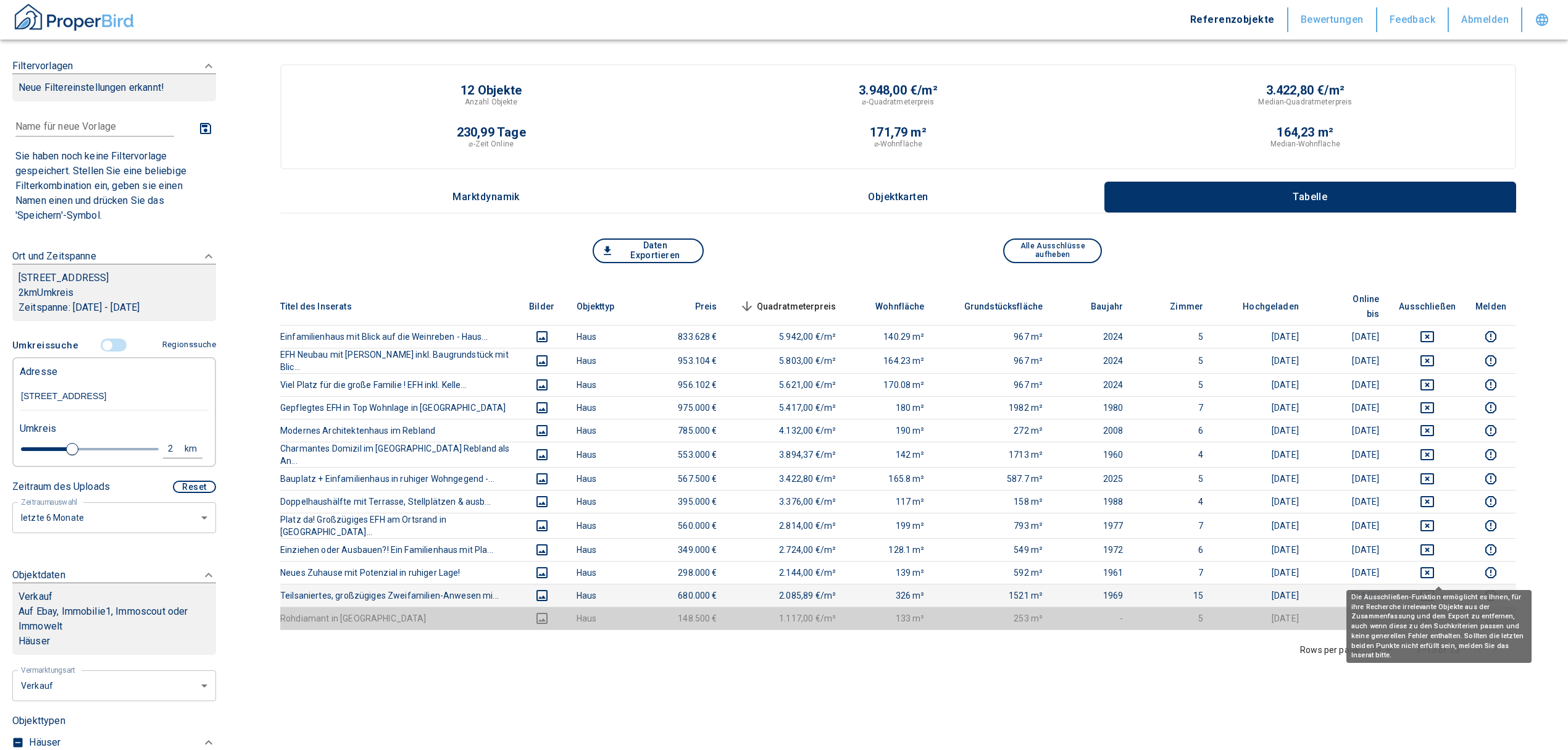
click at [1435, 588] on icon "deselect this listing" at bounding box center [1427, 595] width 15 height 15
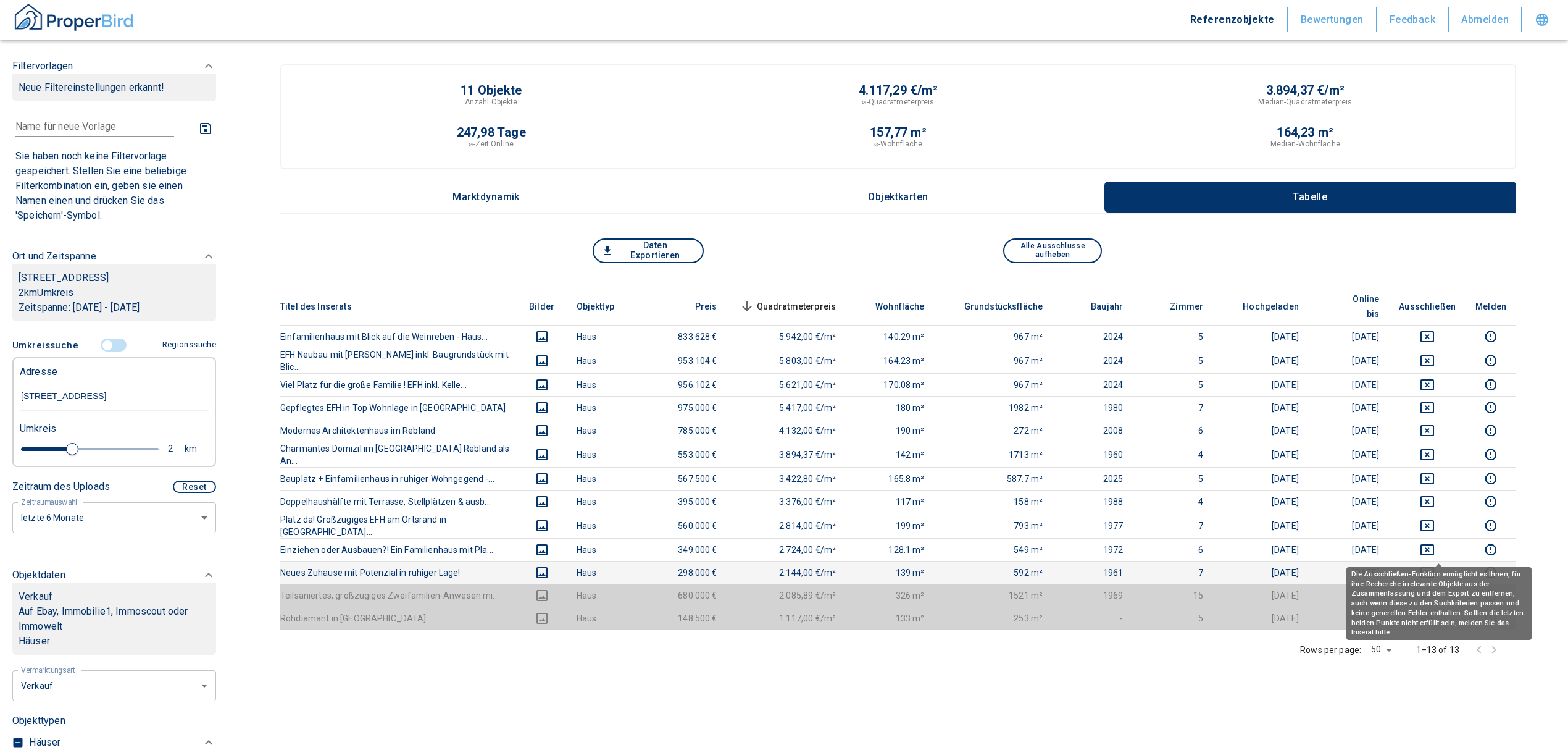
click at [1435, 565] on icon "deselect this listing" at bounding box center [1427, 572] width 15 height 15
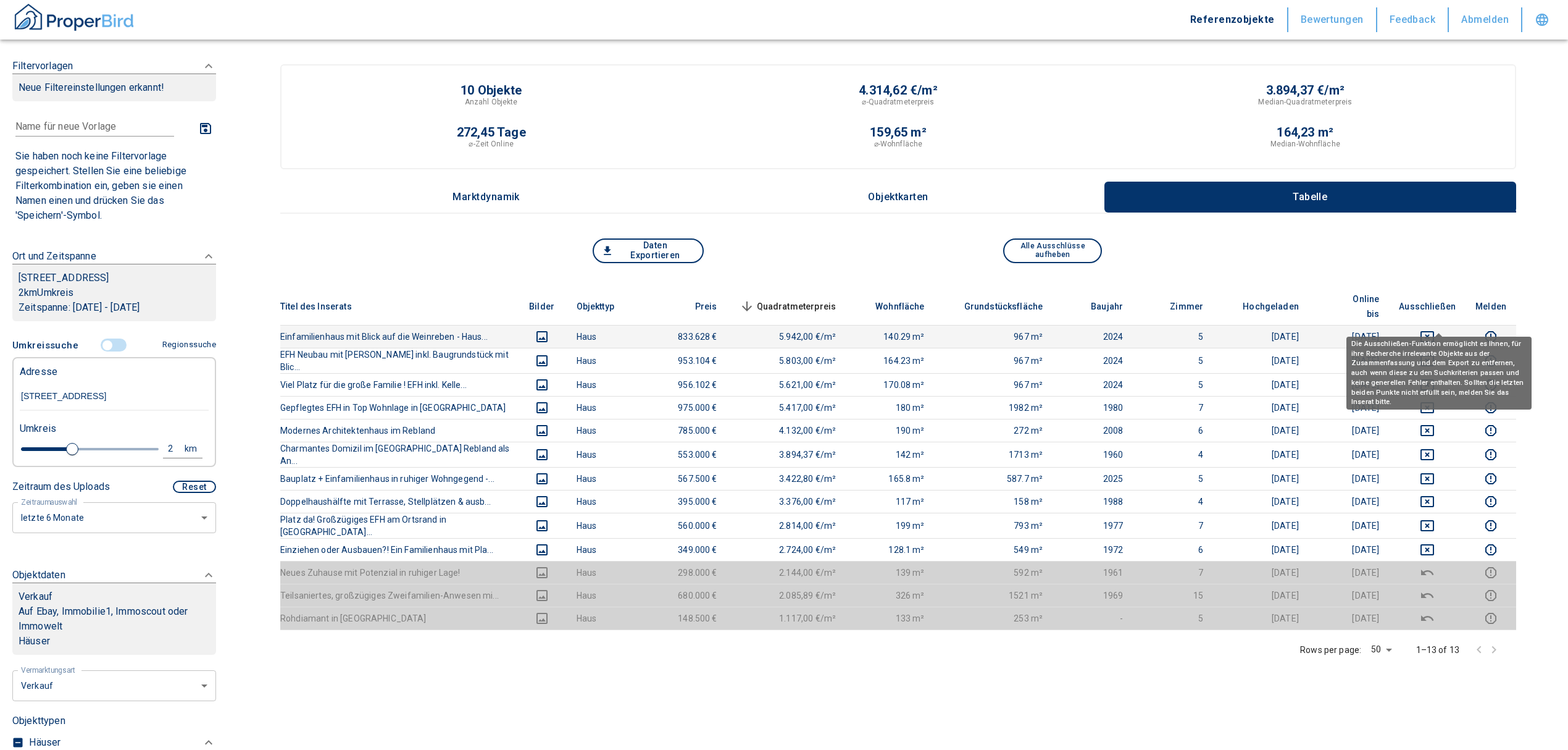
click at [1435, 329] on icon "deselect this listing" at bounding box center [1427, 336] width 15 height 15
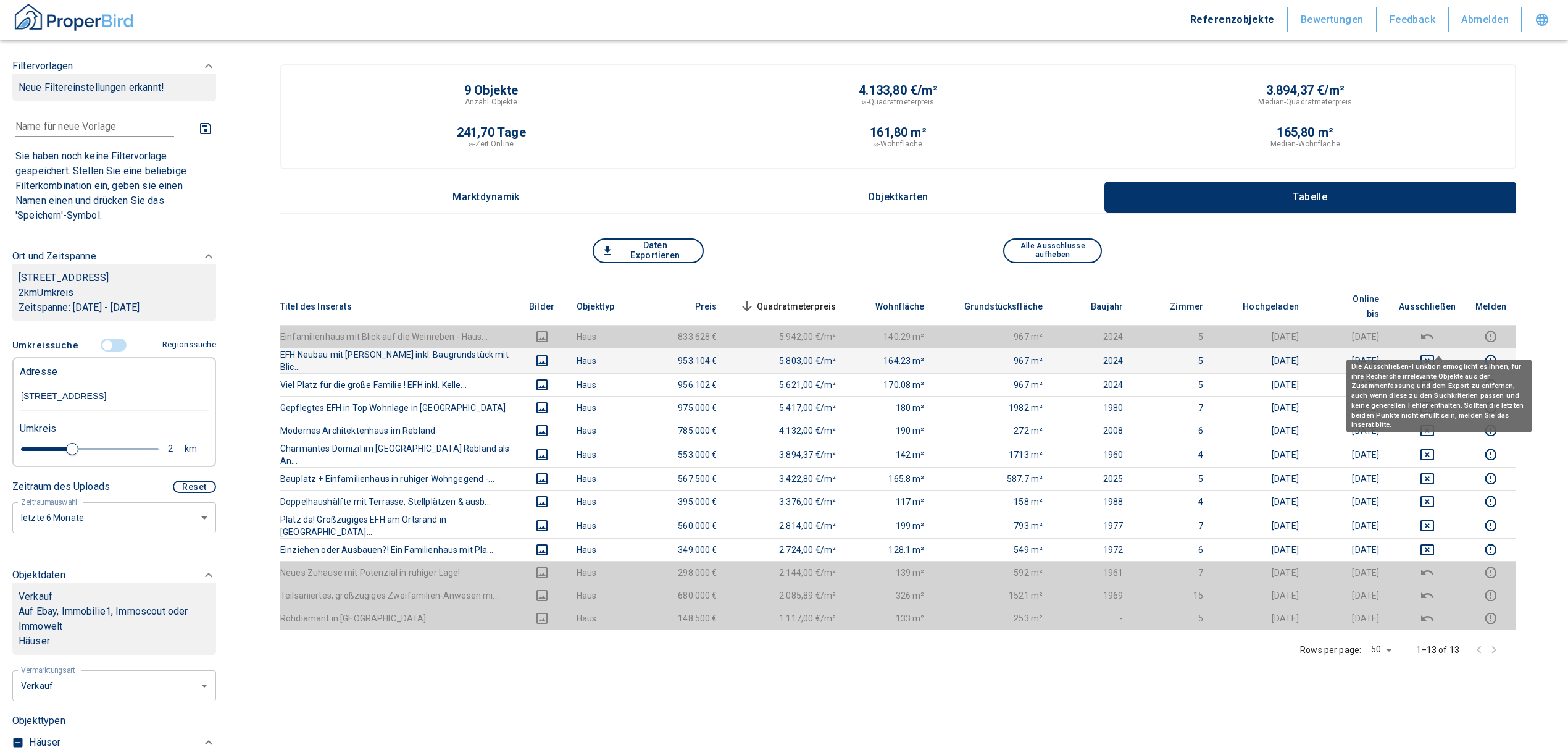
click at [1435, 353] on icon "deselect this listing" at bounding box center [1427, 360] width 15 height 15
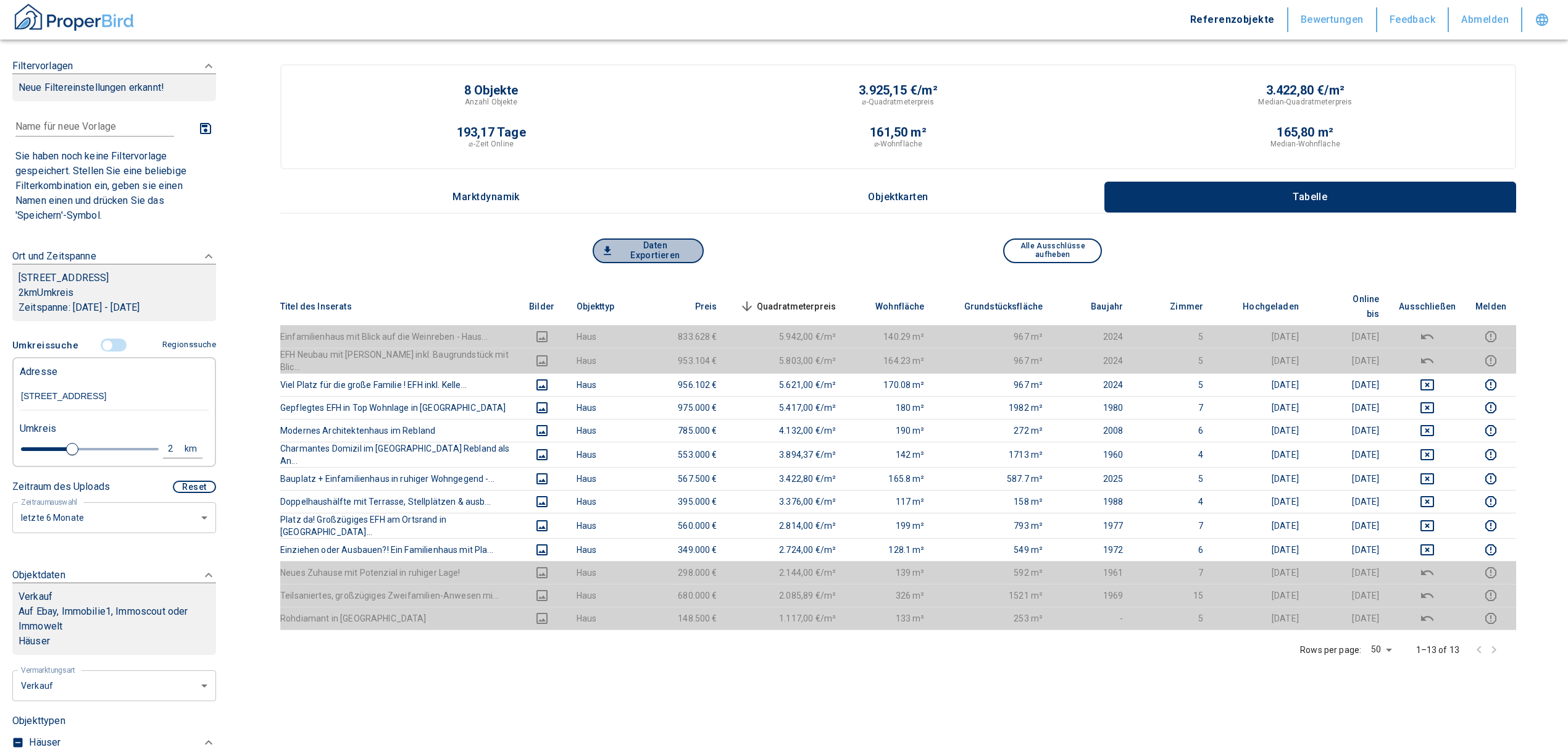
click at [646, 253] on button "Daten Exportieren" at bounding box center [648, 251] width 111 height 25
click at [102, 352] on input "controlled" at bounding box center [107, 345] width 37 height 14
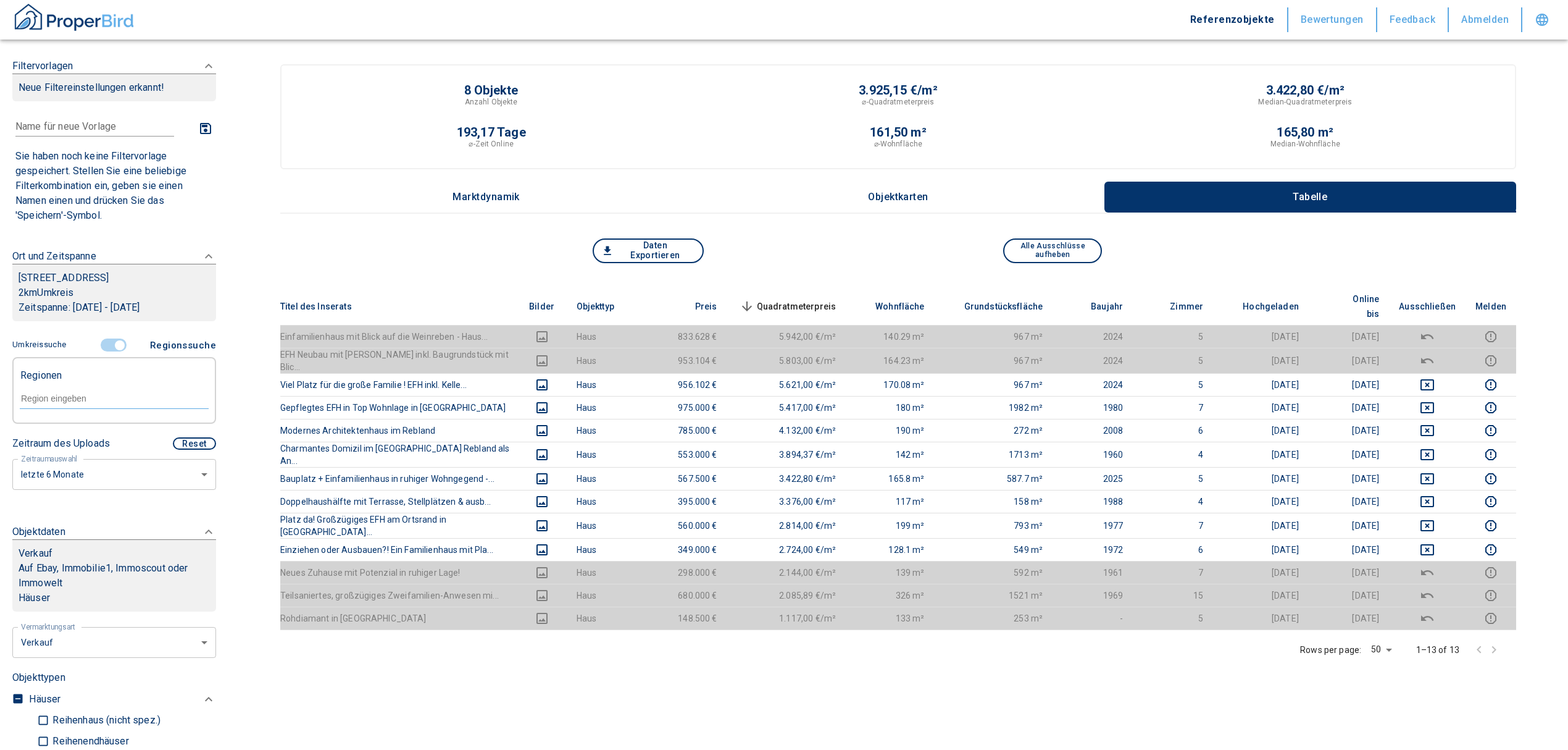
click at [88, 404] on input "text" at bounding box center [114, 399] width 189 height 11
click at [79, 447] on li "76534 [GEOGRAPHIC_DATA]" at bounding box center [108, 441] width 177 height 22
type input "76534"
type input "2020"
type input "76534 [GEOGRAPHIC_DATA]"
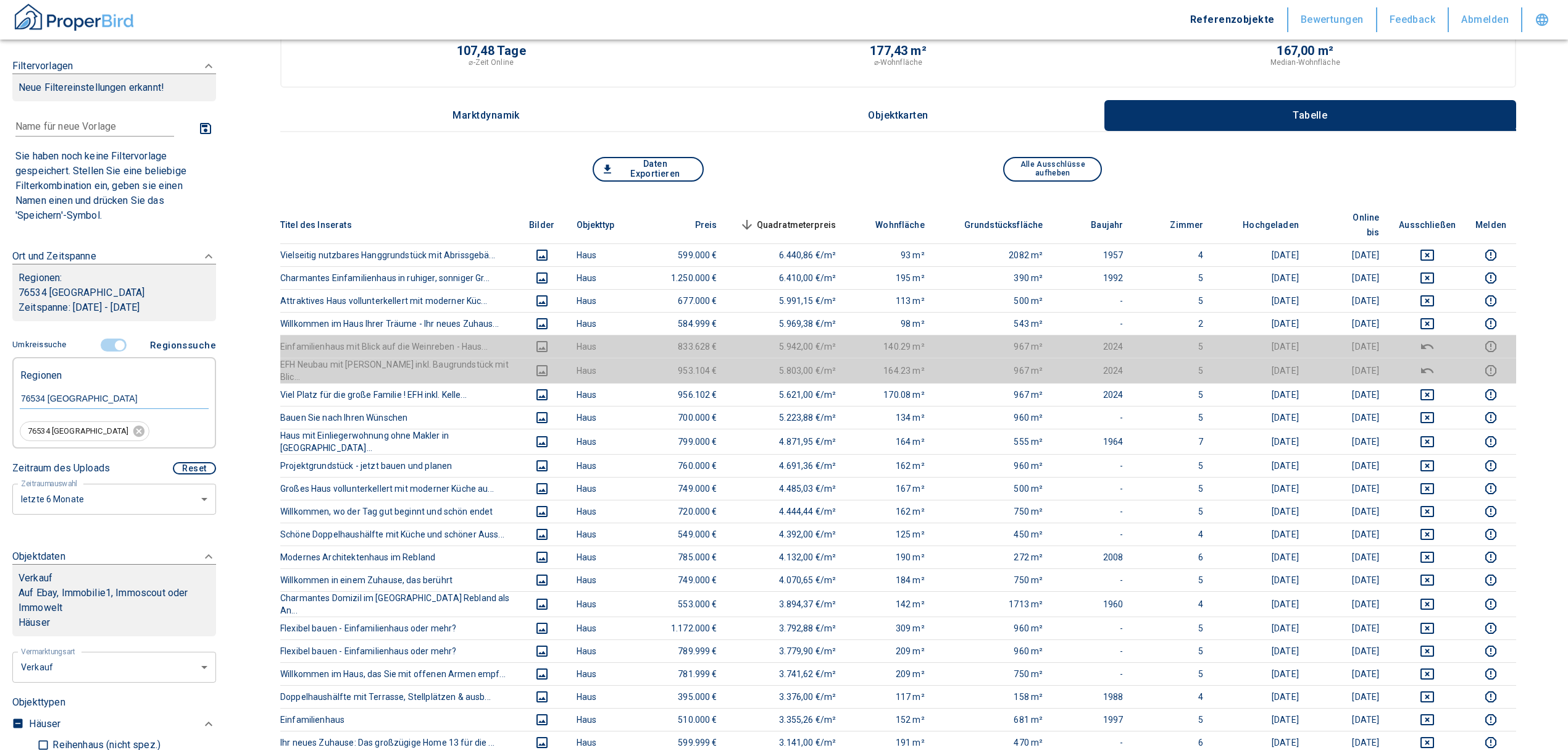
scroll to position [82, 0]
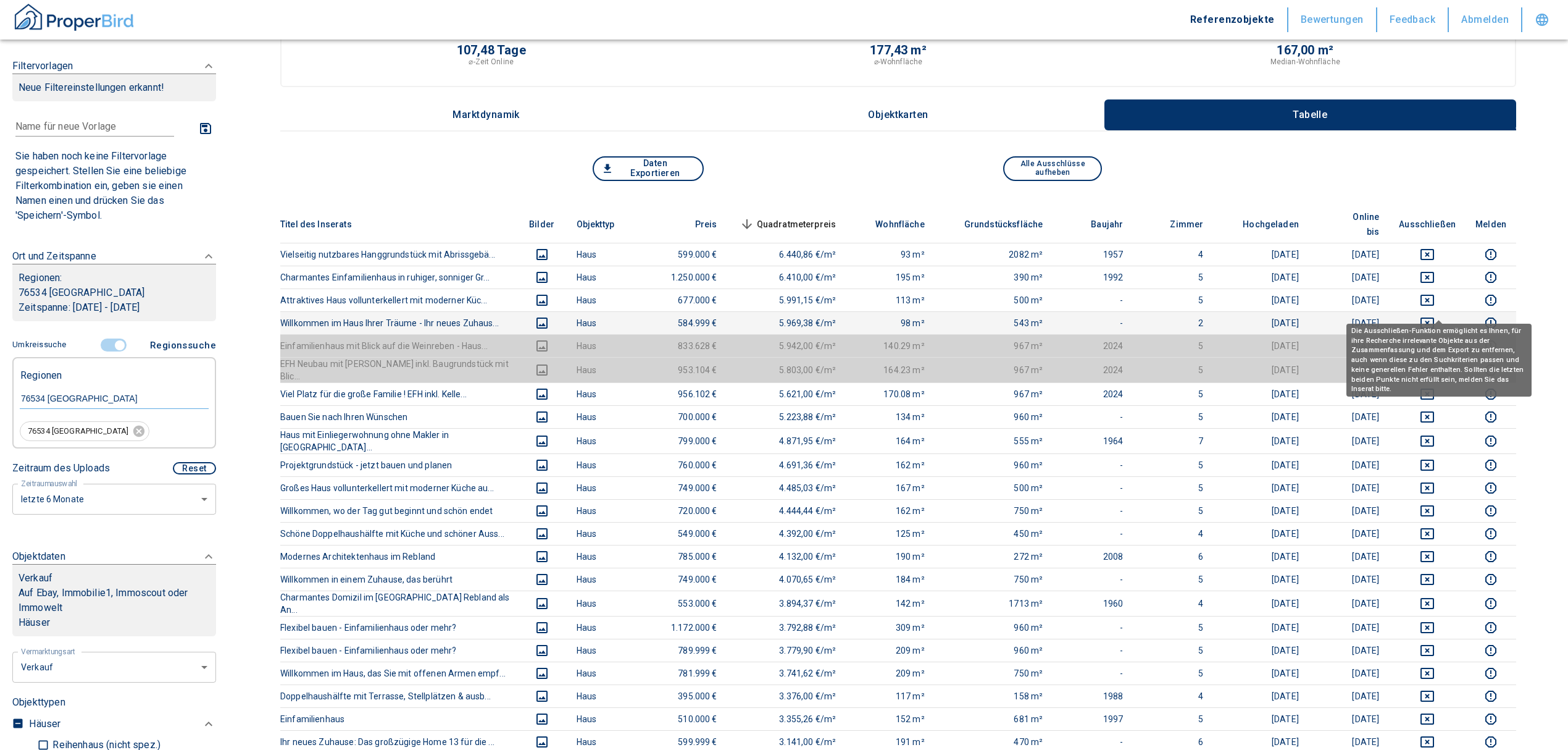
click at [1435, 315] on icon "deselect this listing" at bounding box center [1427, 322] width 15 height 15
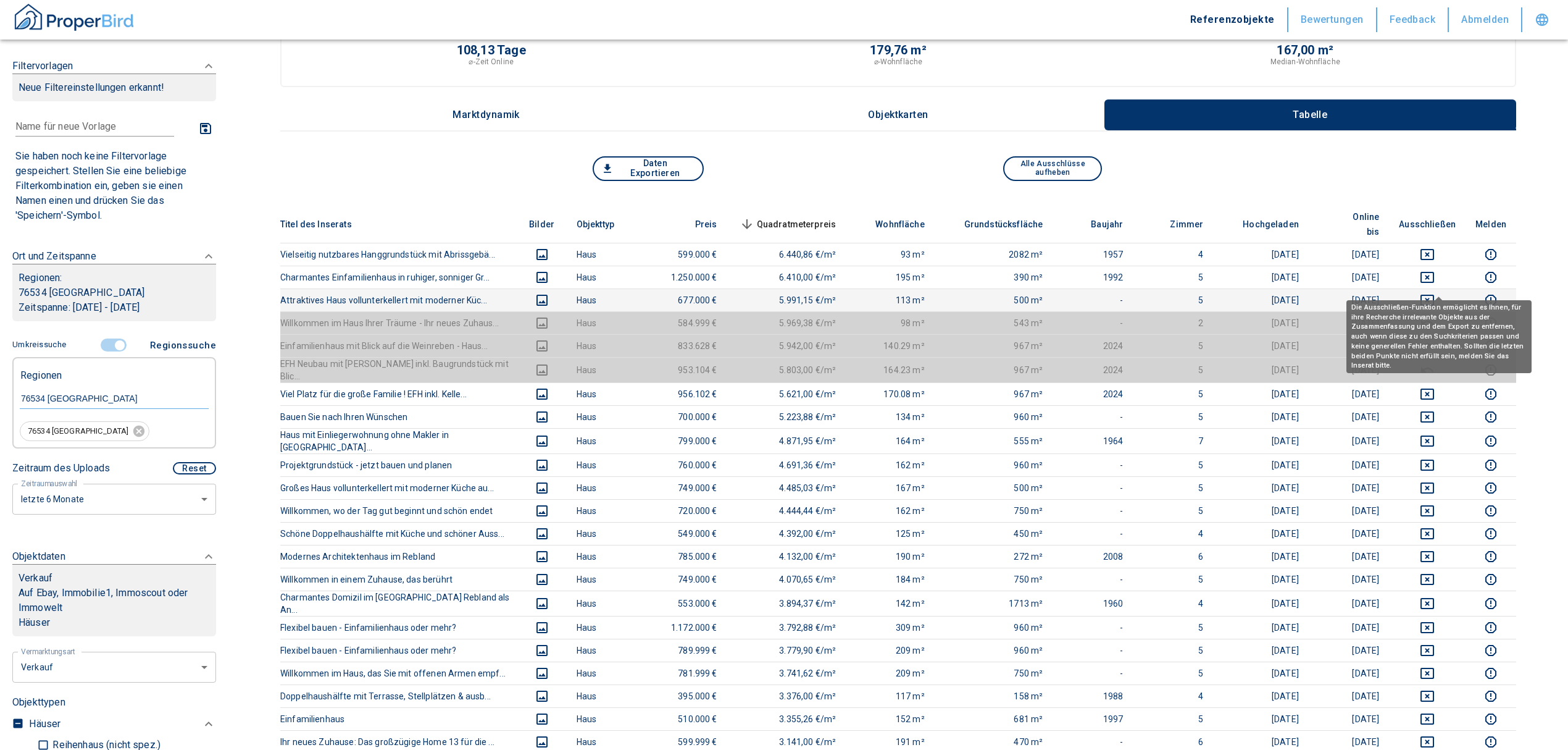
click at [1434, 294] on icon "deselect this listing" at bounding box center [1428, 300] width 14 height 11
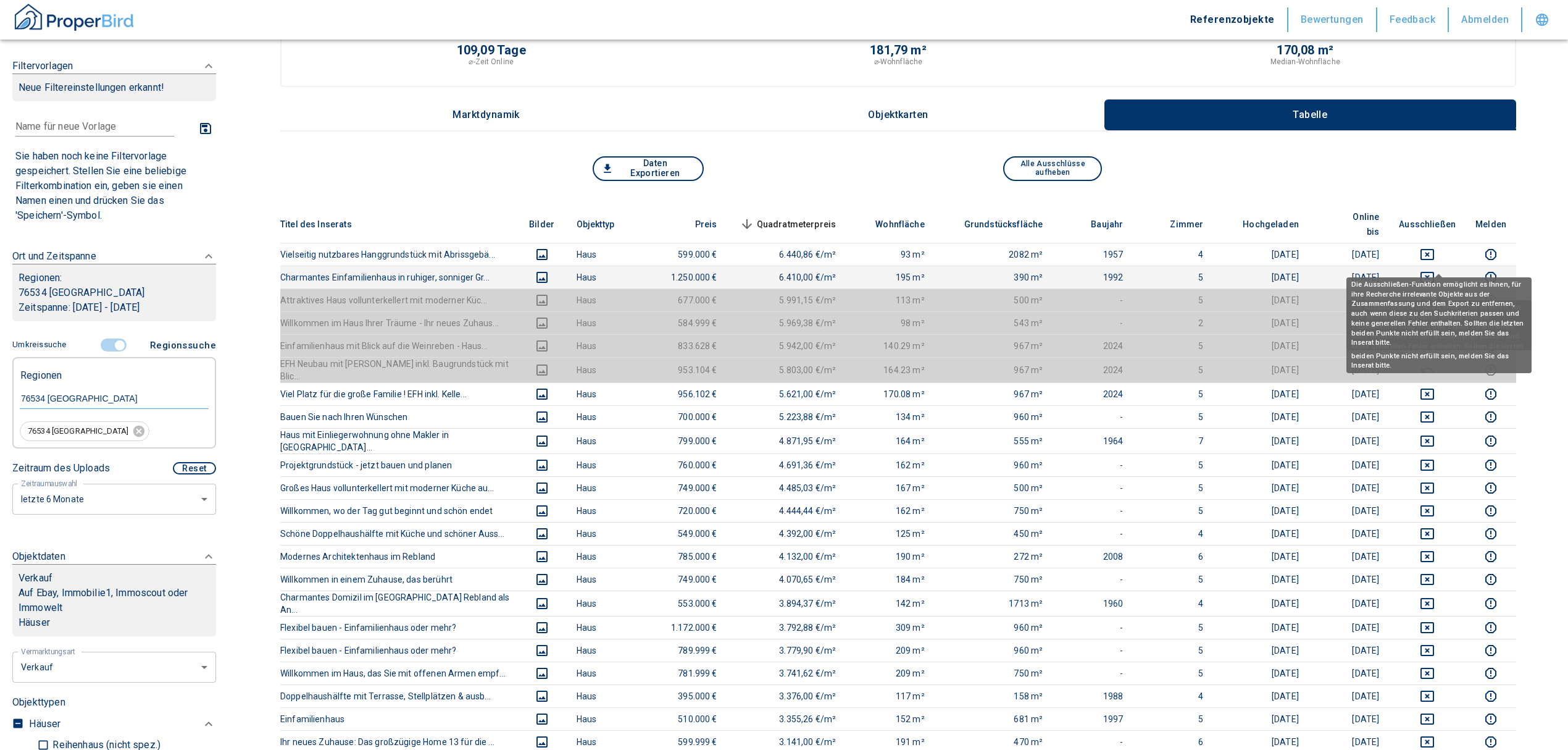
click at [1435, 270] on icon "deselect this listing" at bounding box center [1427, 277] width 15 height 15
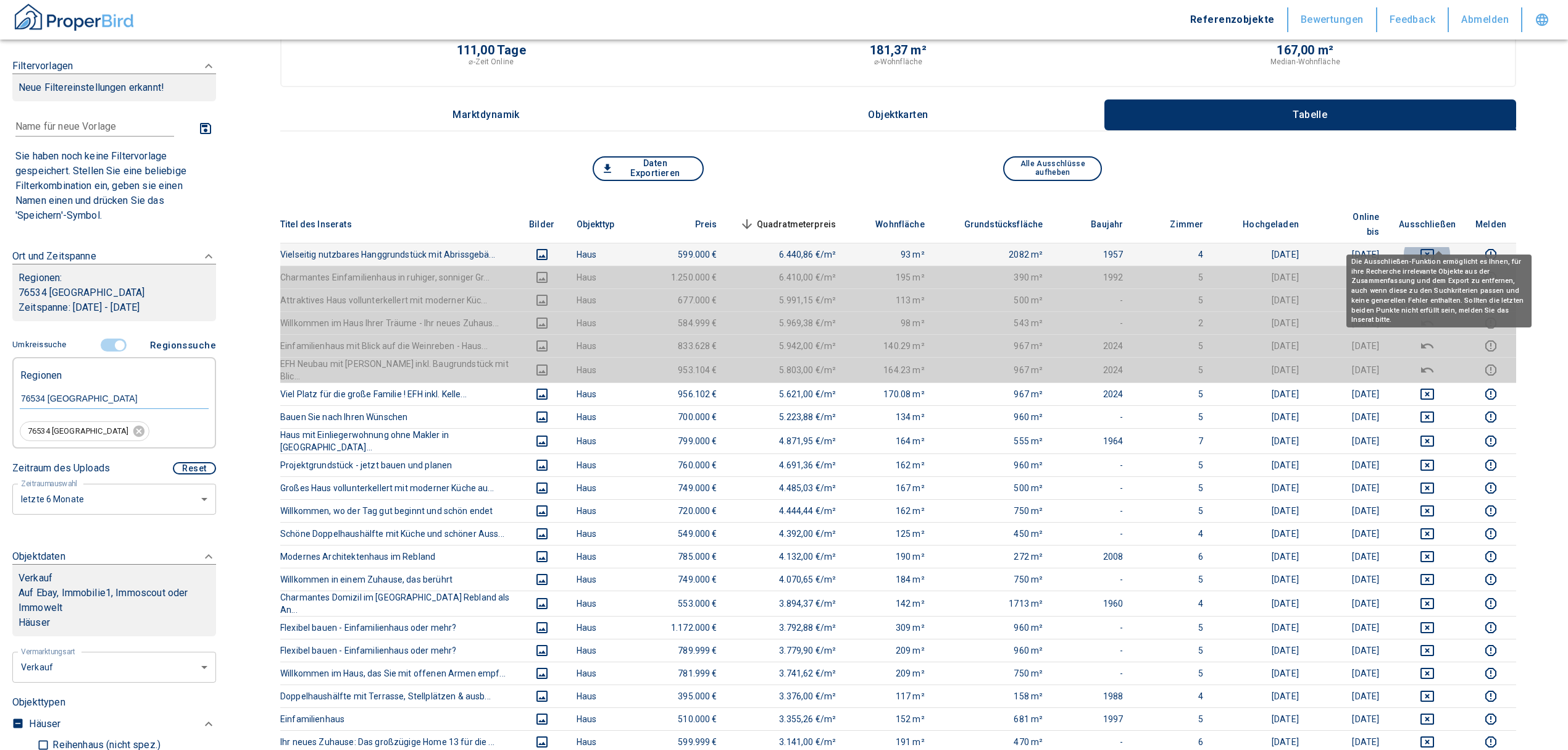
click at [1435, 247] on icon "deselect this listing" at bounding box center [1427, 254] width 15 height 15
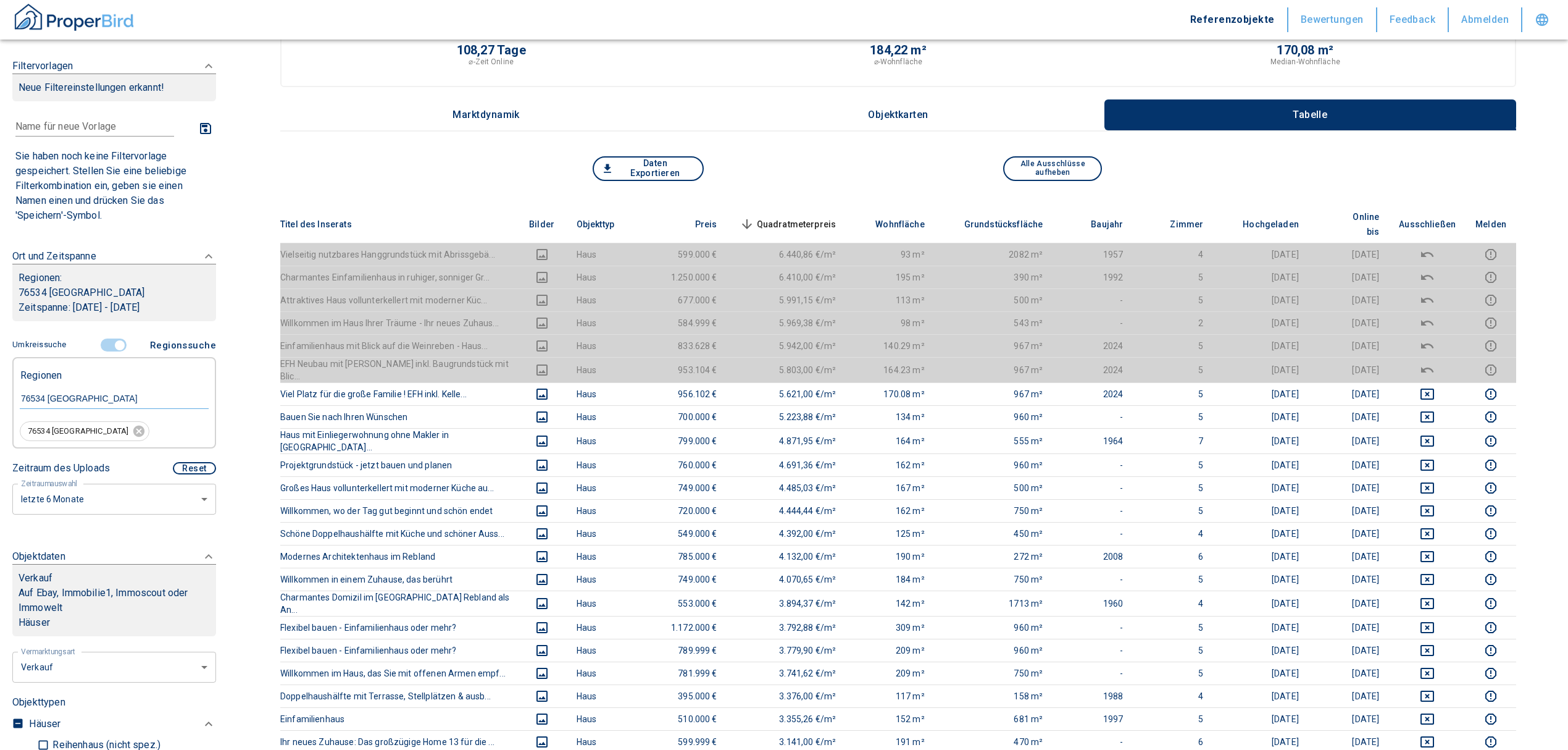
click at [796, 217] on span "Quadratmeterpreis sorted descending" at bounding box center [787, 224] width 99 height 15
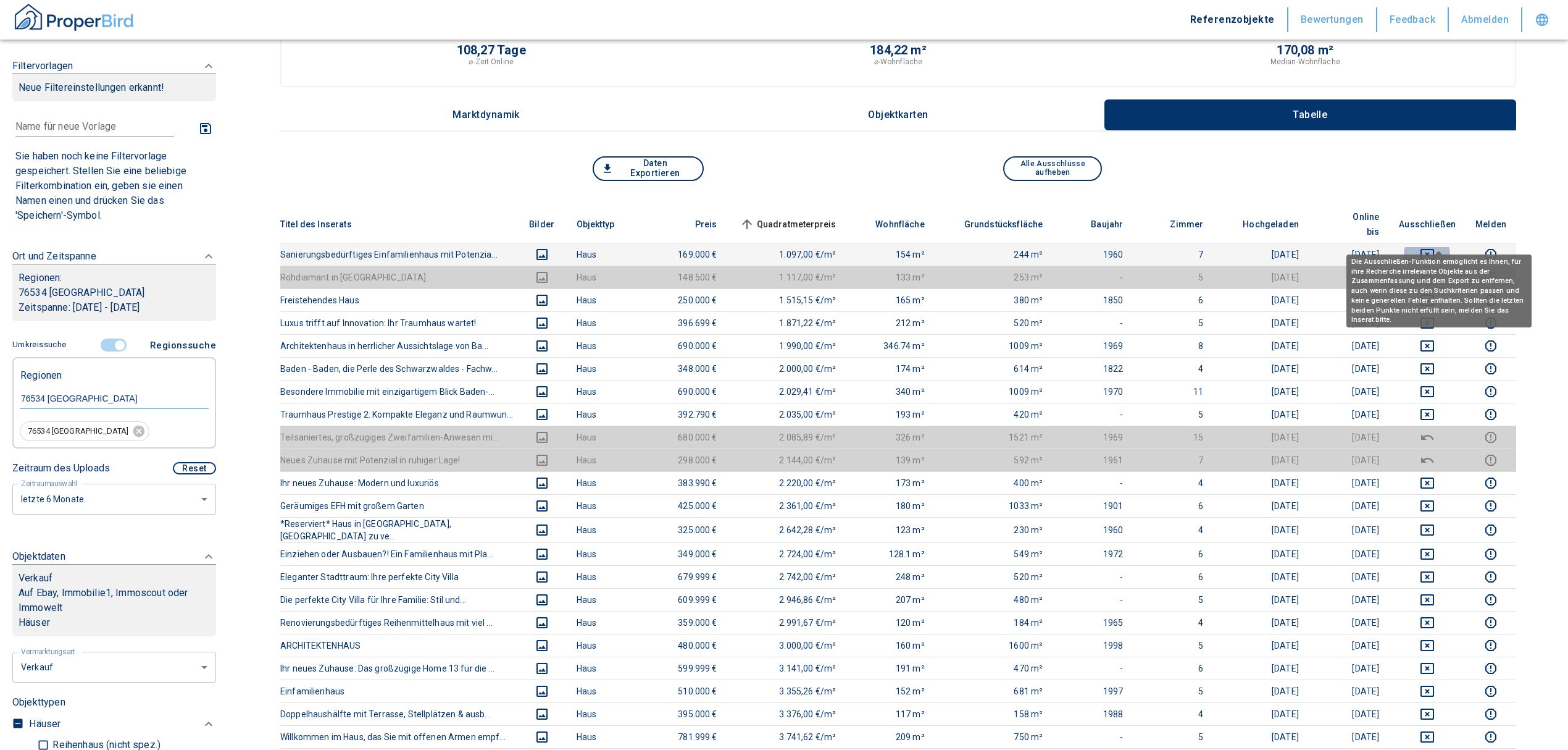
click at [1432, 247] on icon "deselect this listing" at bounding box center [1427, 254] width 15 height 15
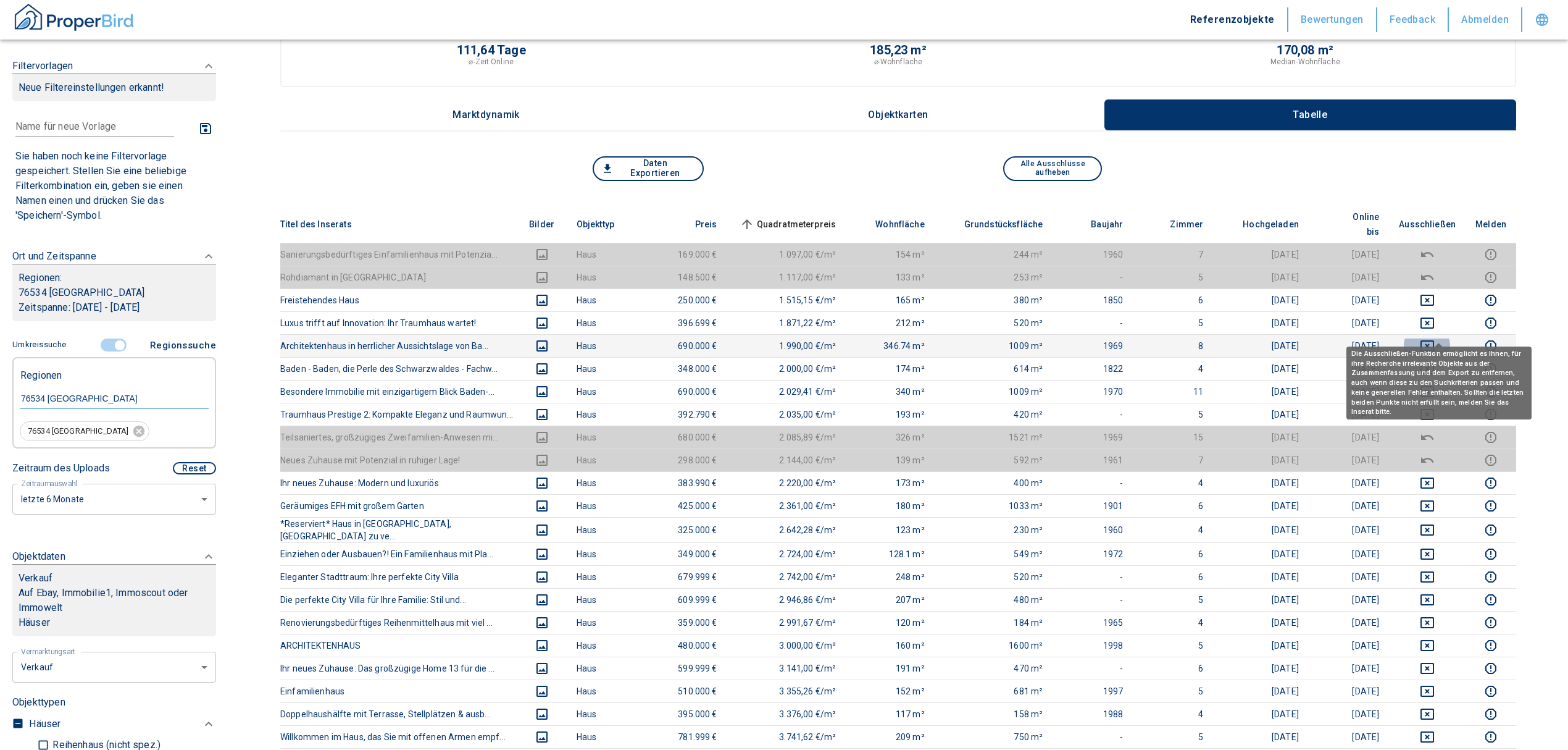
click at [1435, 338] on icon "deselect this listing" at bounding box center [1427, 345] width 15 height 15
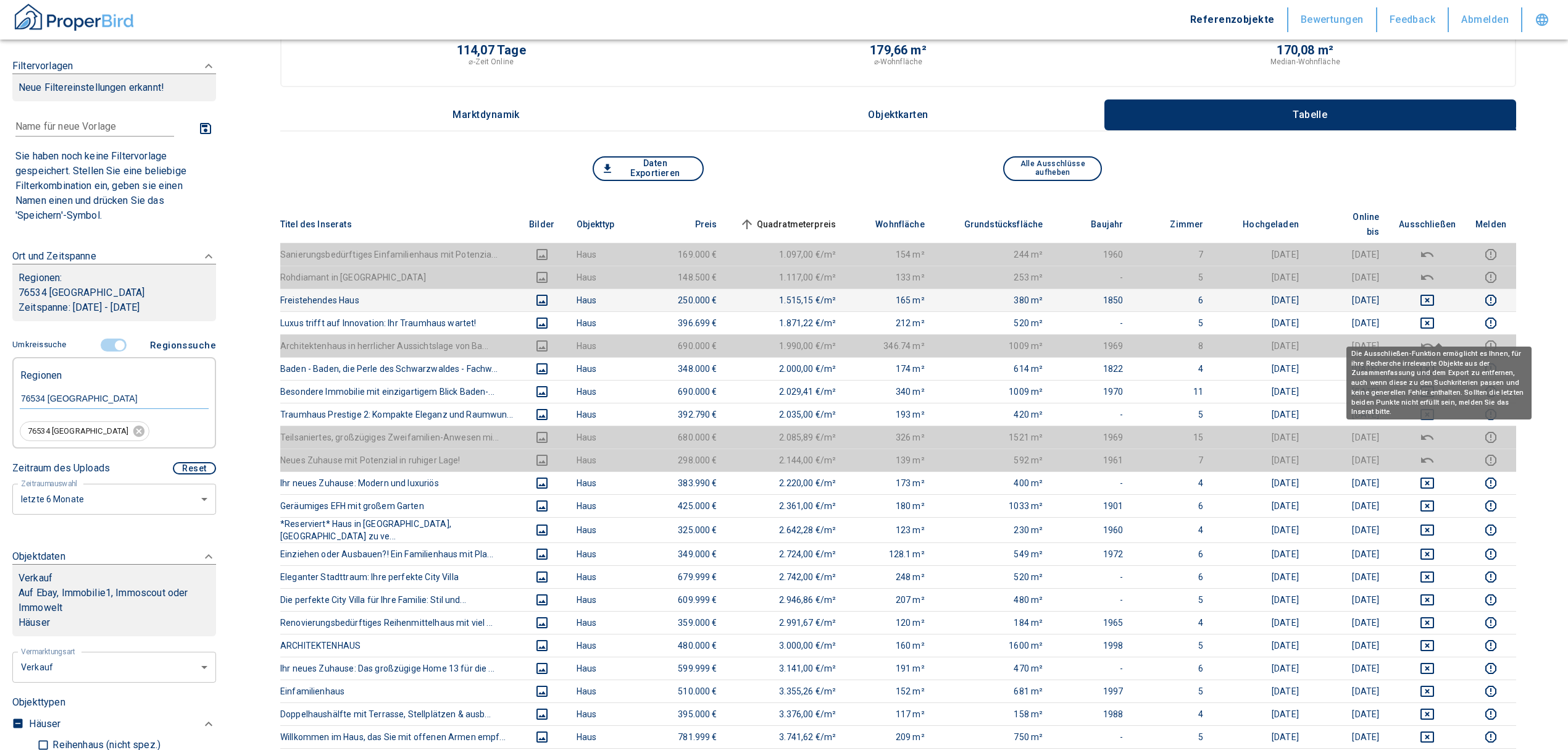
click at [1447, 294] on td at bounding box center [1427, 300] width 76 height 23
click at [1440, 288] on td at bounding box center [1427, 300] width 76 height 23
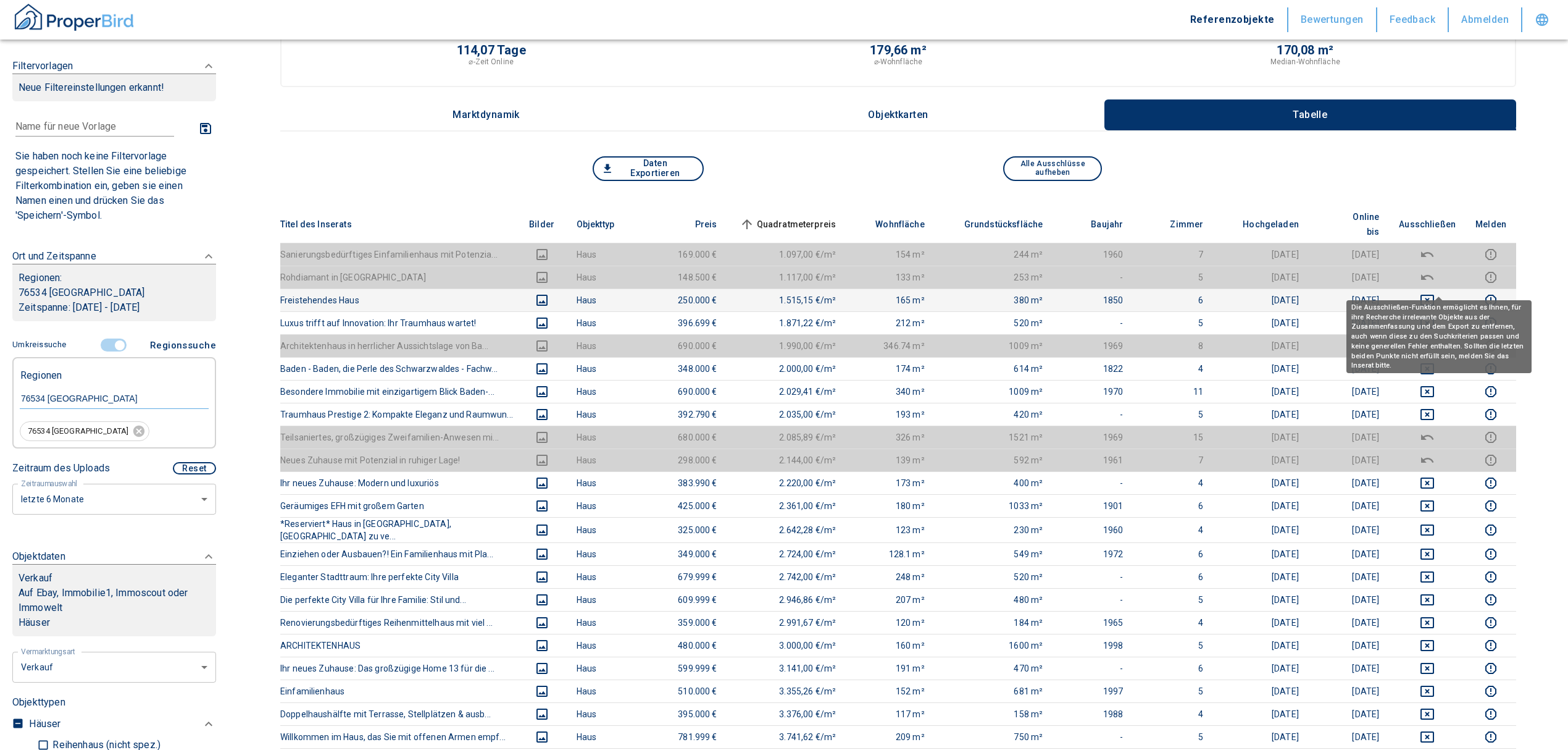
click at [1435, 293] on div "Die Ausschließen-Funktion ermöglicht es Ihnen, für ihre Recherche irrelevante O…" at bounding box center [1439, 332] width 185 height 82
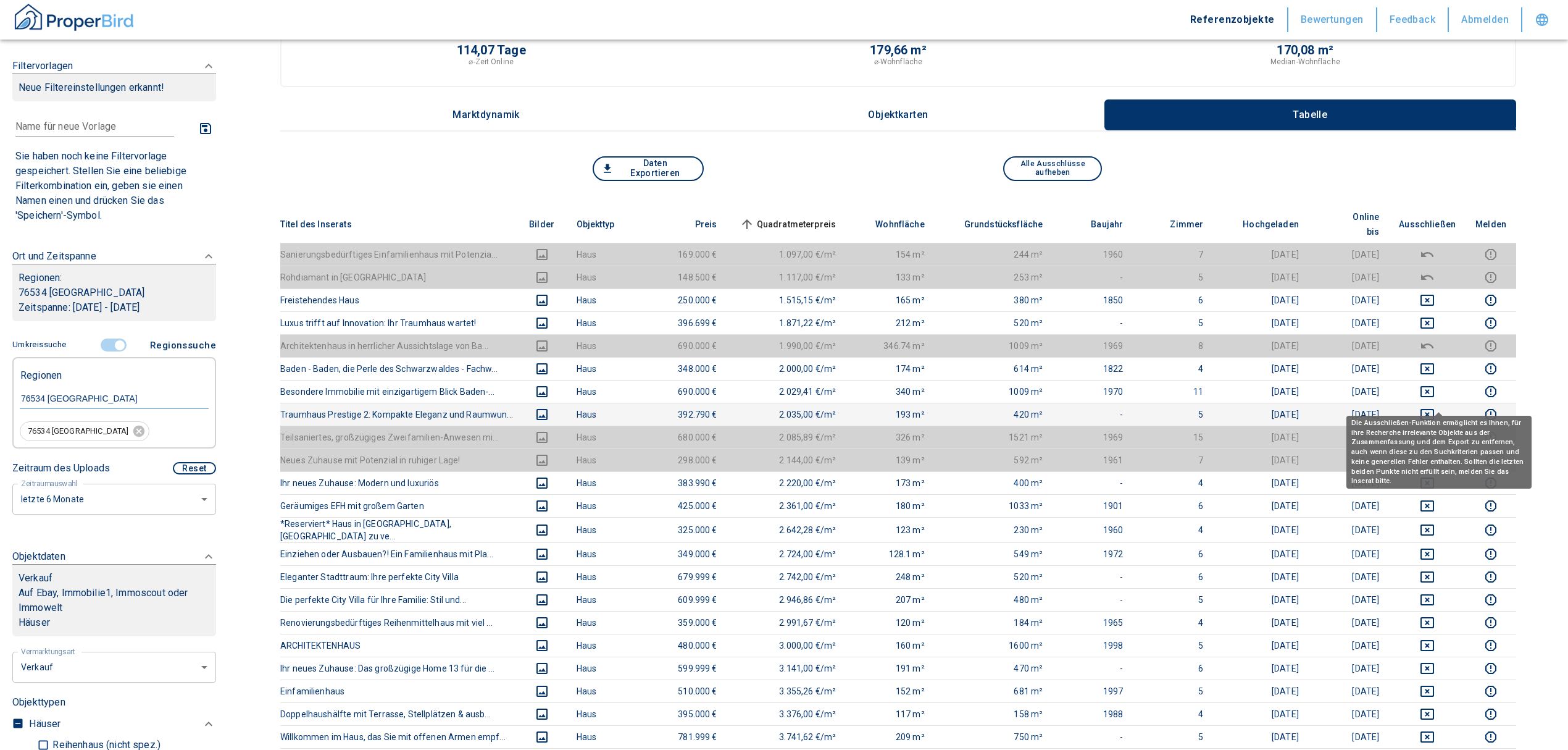
click at [1435, 407] on icon "deselect this listing" at bounding box center [1427, 414] width 15 height 15
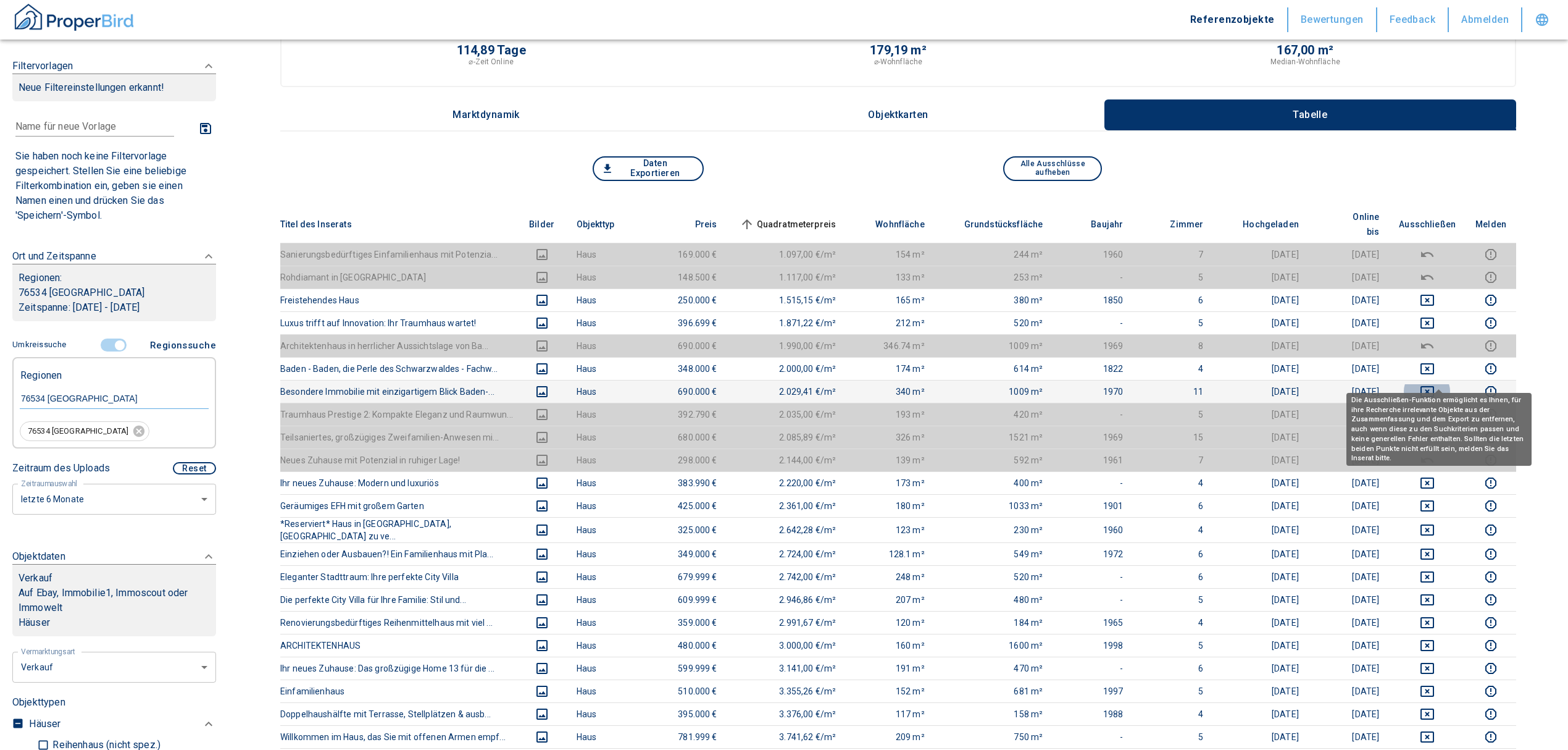
click at [1434, 386] on icon "deselect this listing" at bounding box center [1428, 392] width 14 height 11
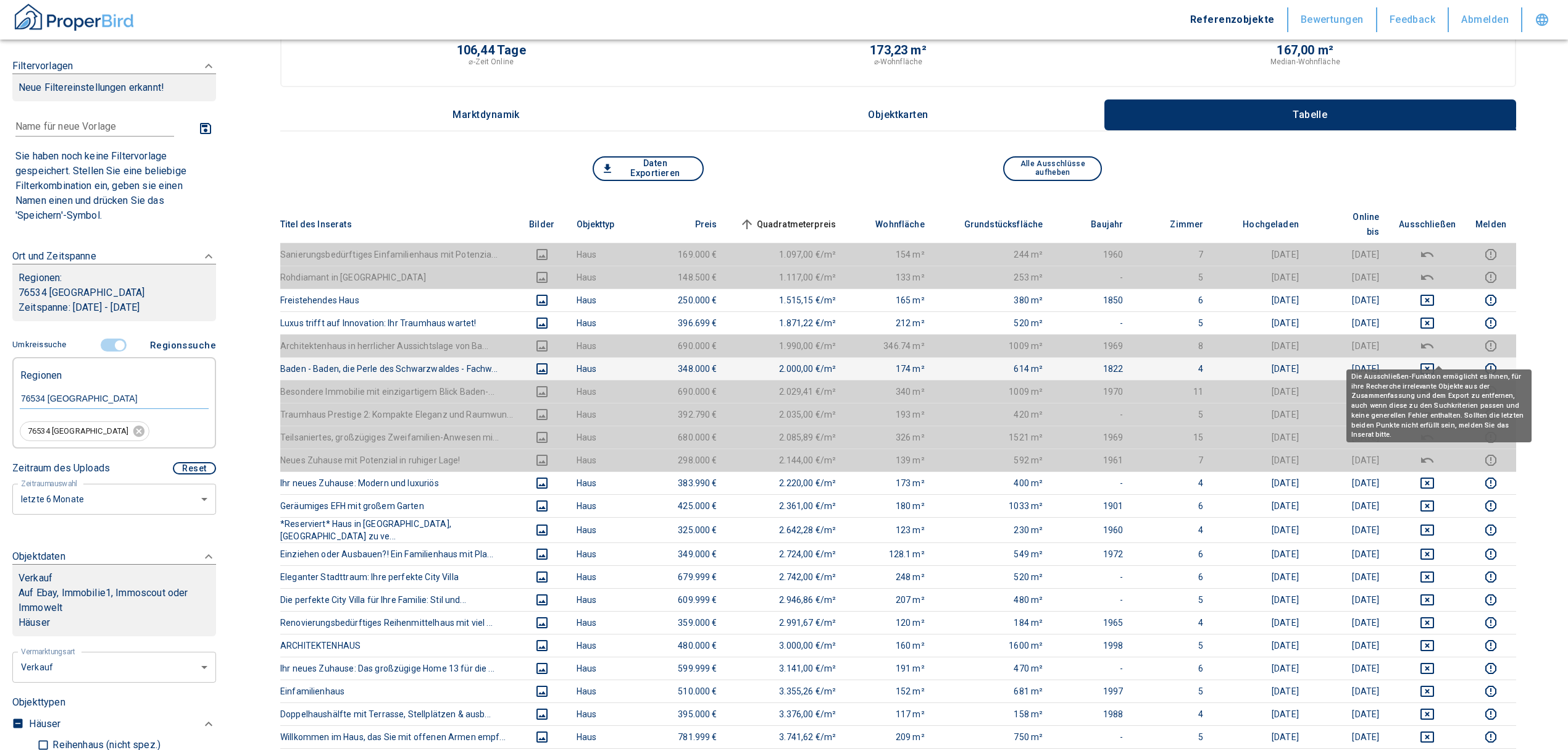
click at [1431, 362] on button "deselect this listing" at bounding box center [1428, 368] width 57 height 15
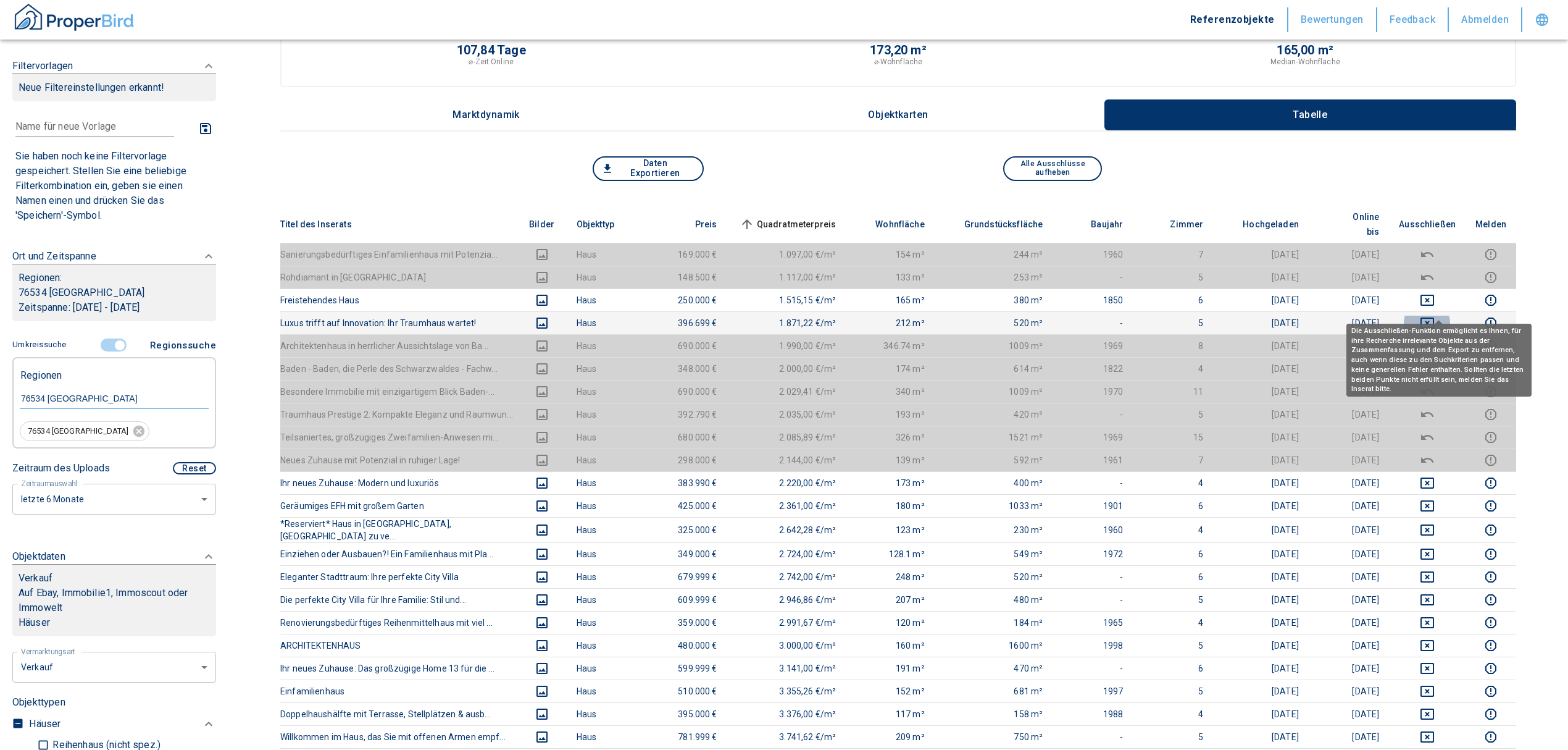
click at [1433, 318] on icon "deselect this listing" at bounding box center [1428, 323] width 14 height 11
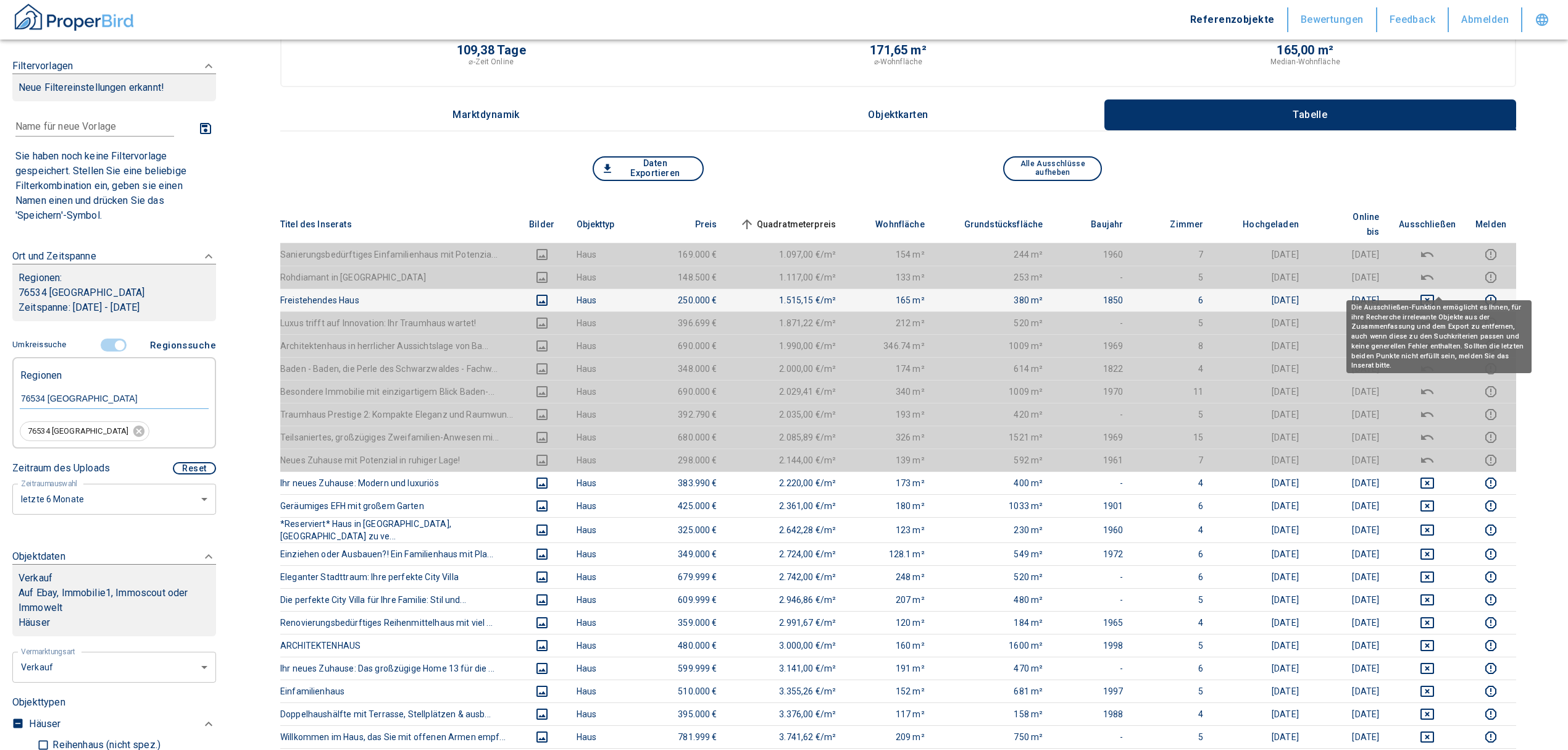
click at [1435, 293] on icon "deselect this listing" at bounding box center [1427, 300] width 15 height 15
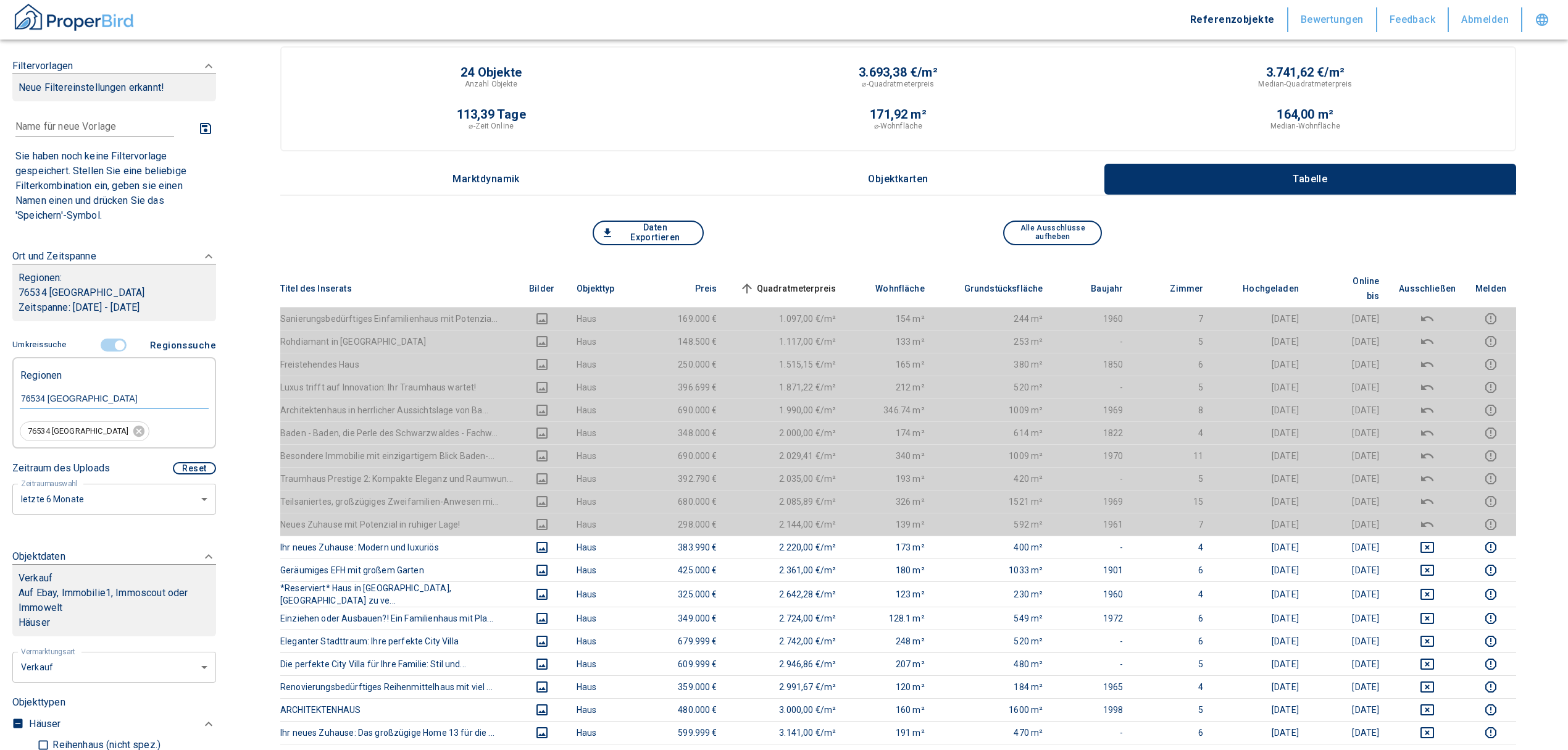
scroll to position [0, 0]
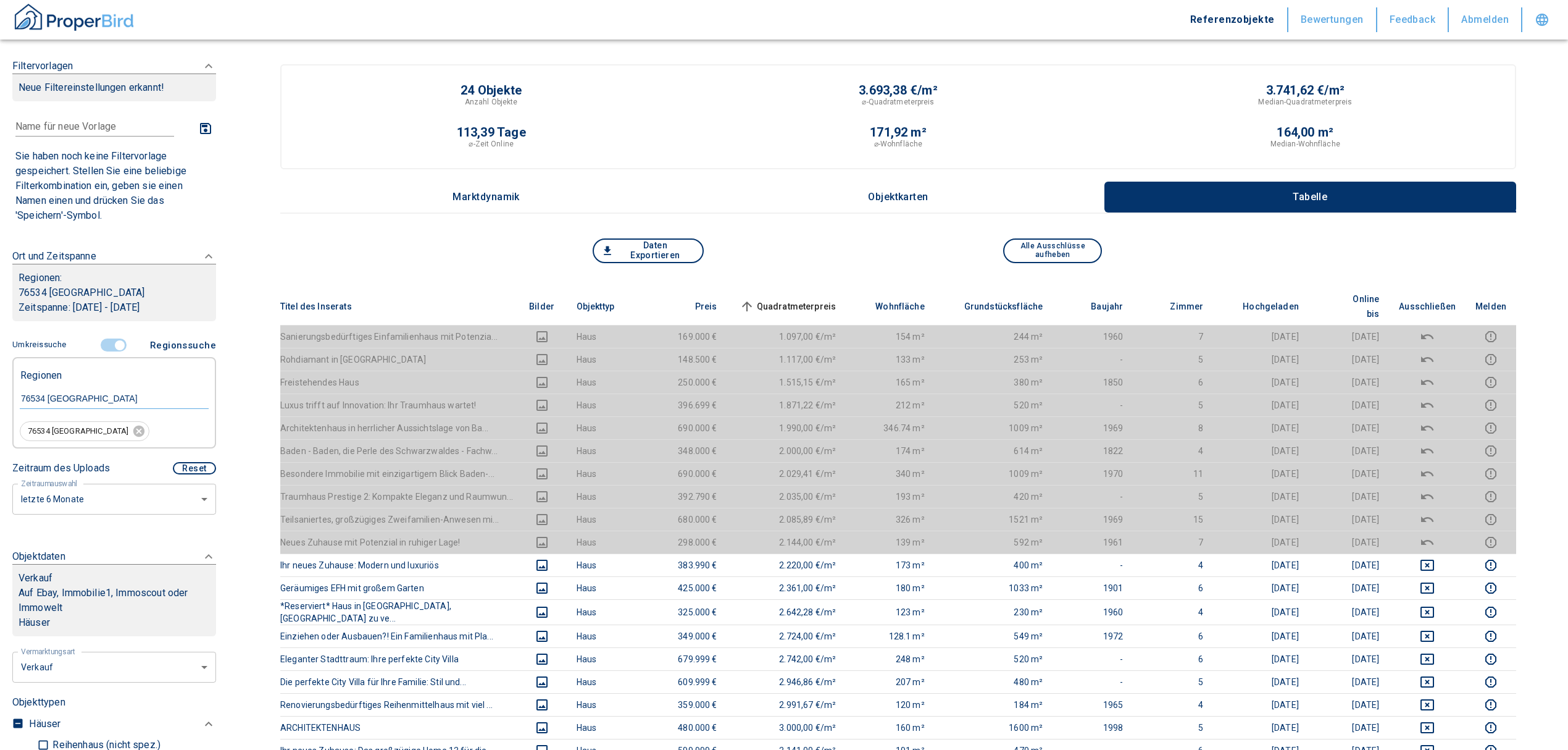
click at [800, 299] on span "Quadratmeterpreis sorted ascending" at bounding box center [787, 306] width 99 height 15
